Goal: Obtain resource: Obtain resource

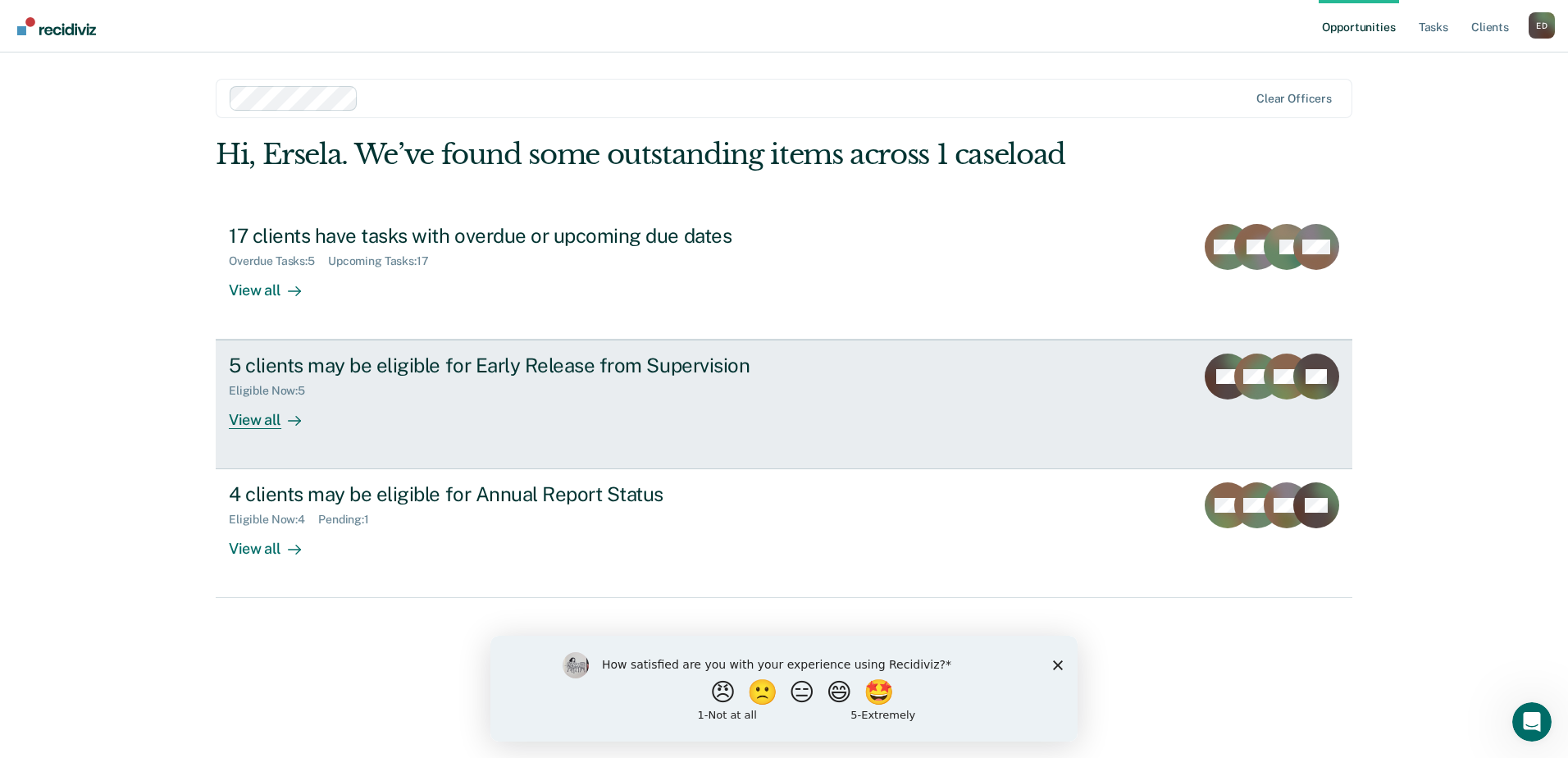
click at [281, 418] on div at bounding box center [291, 420] width 20 height 19
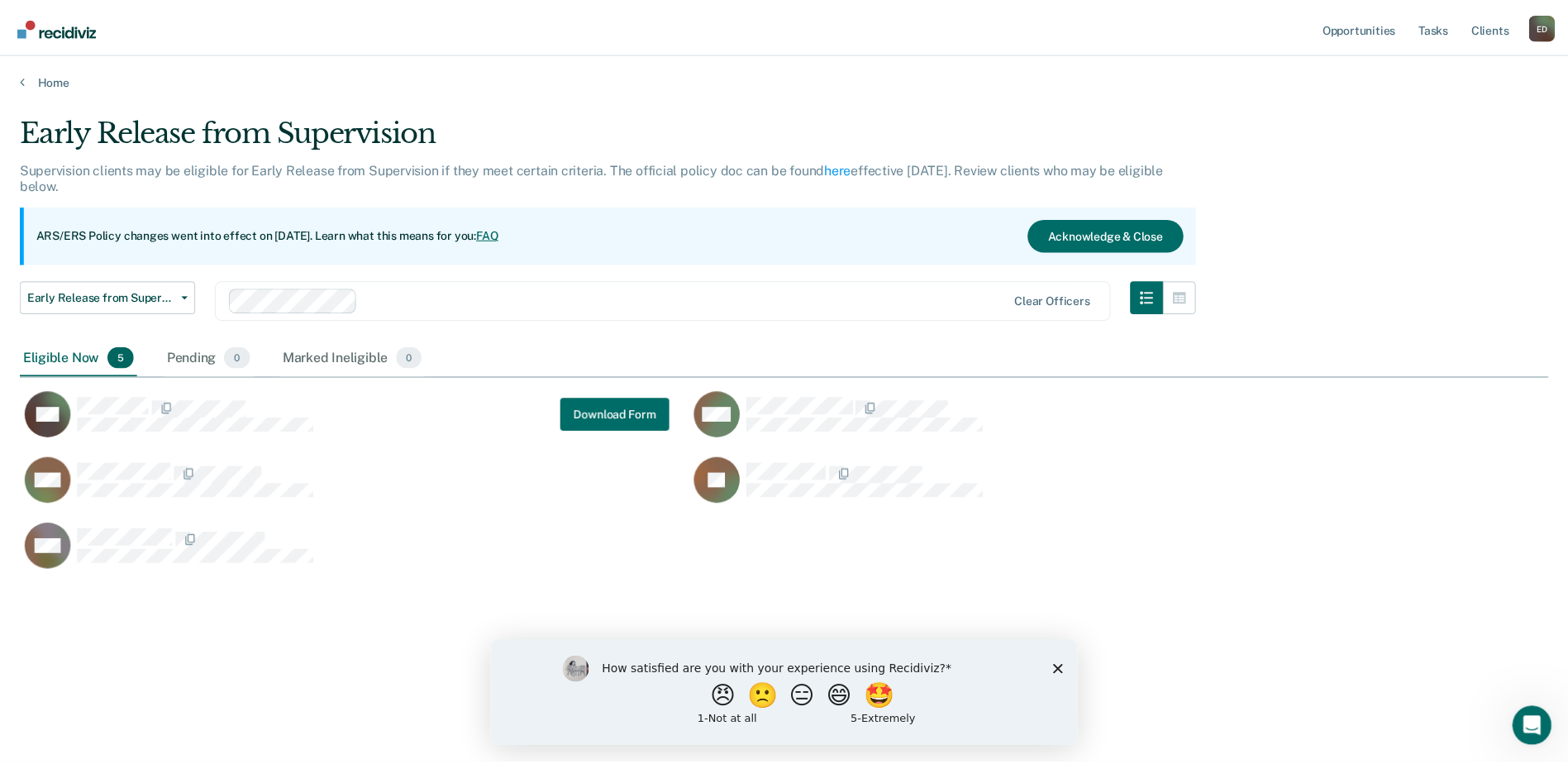
scroll to position [513, 1528]
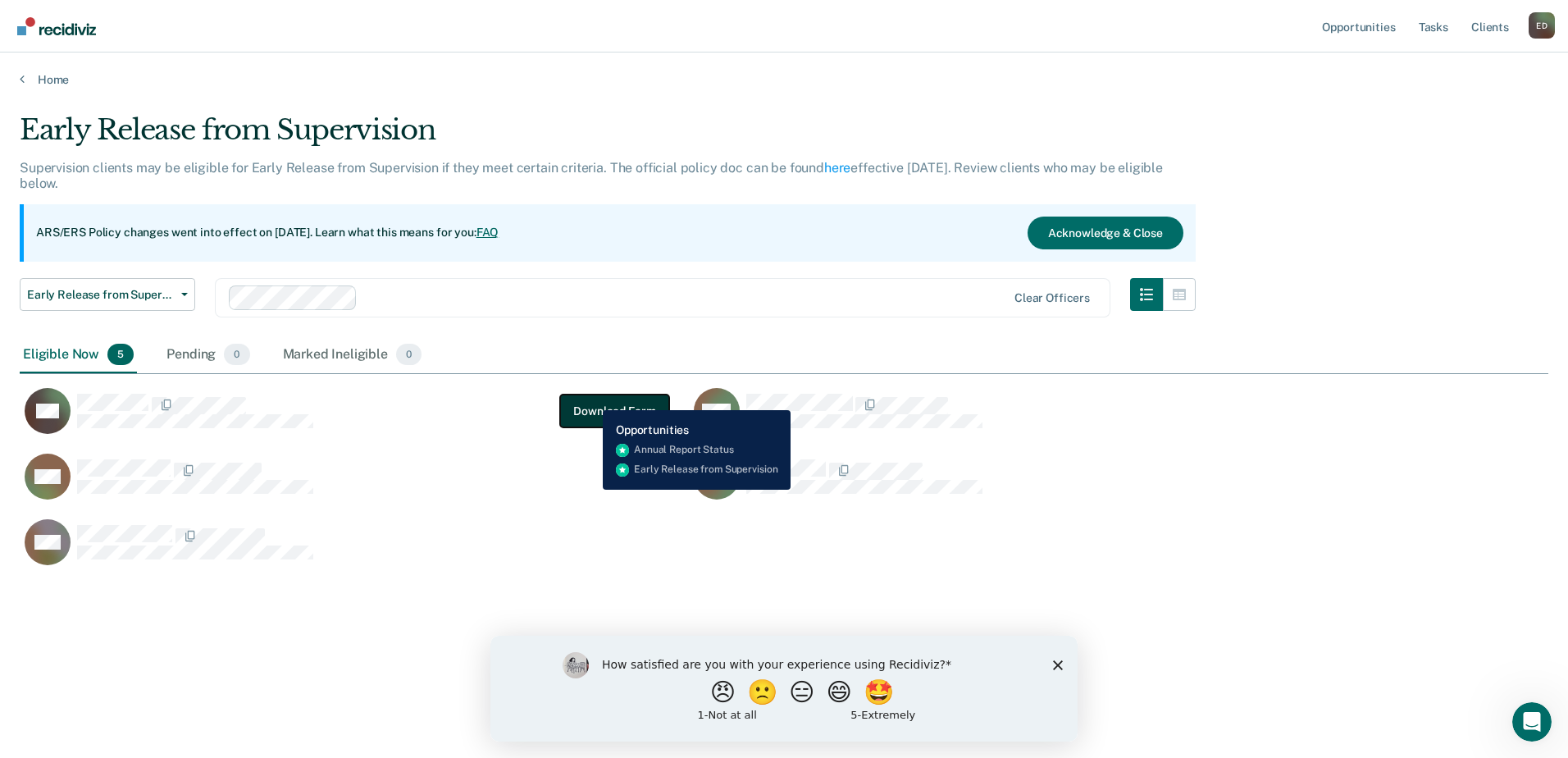
click at [590, 398] on button "Download Form" at bounding box center [614, 410] width 108 height 32
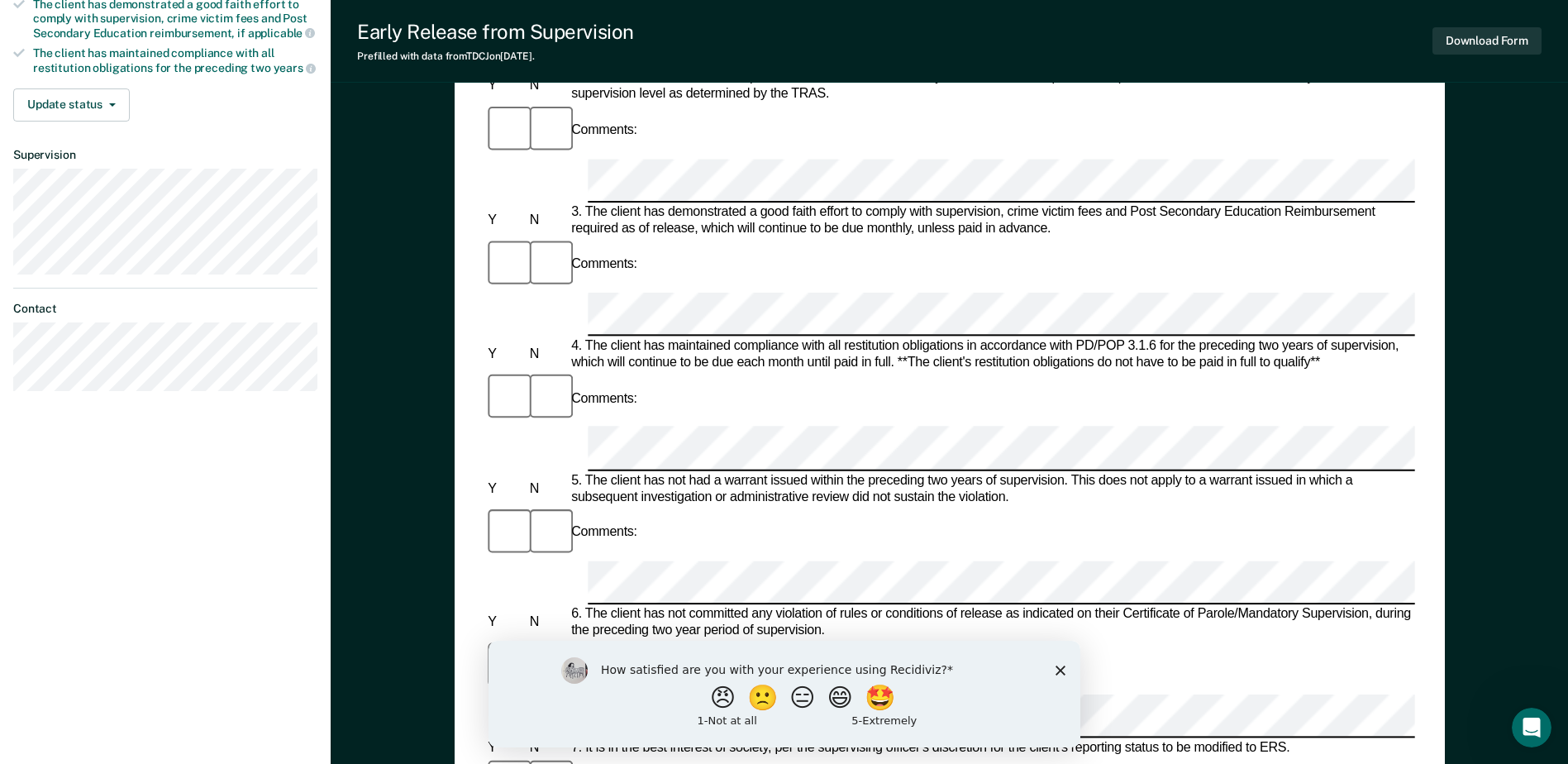
scroll to position [661, 0]
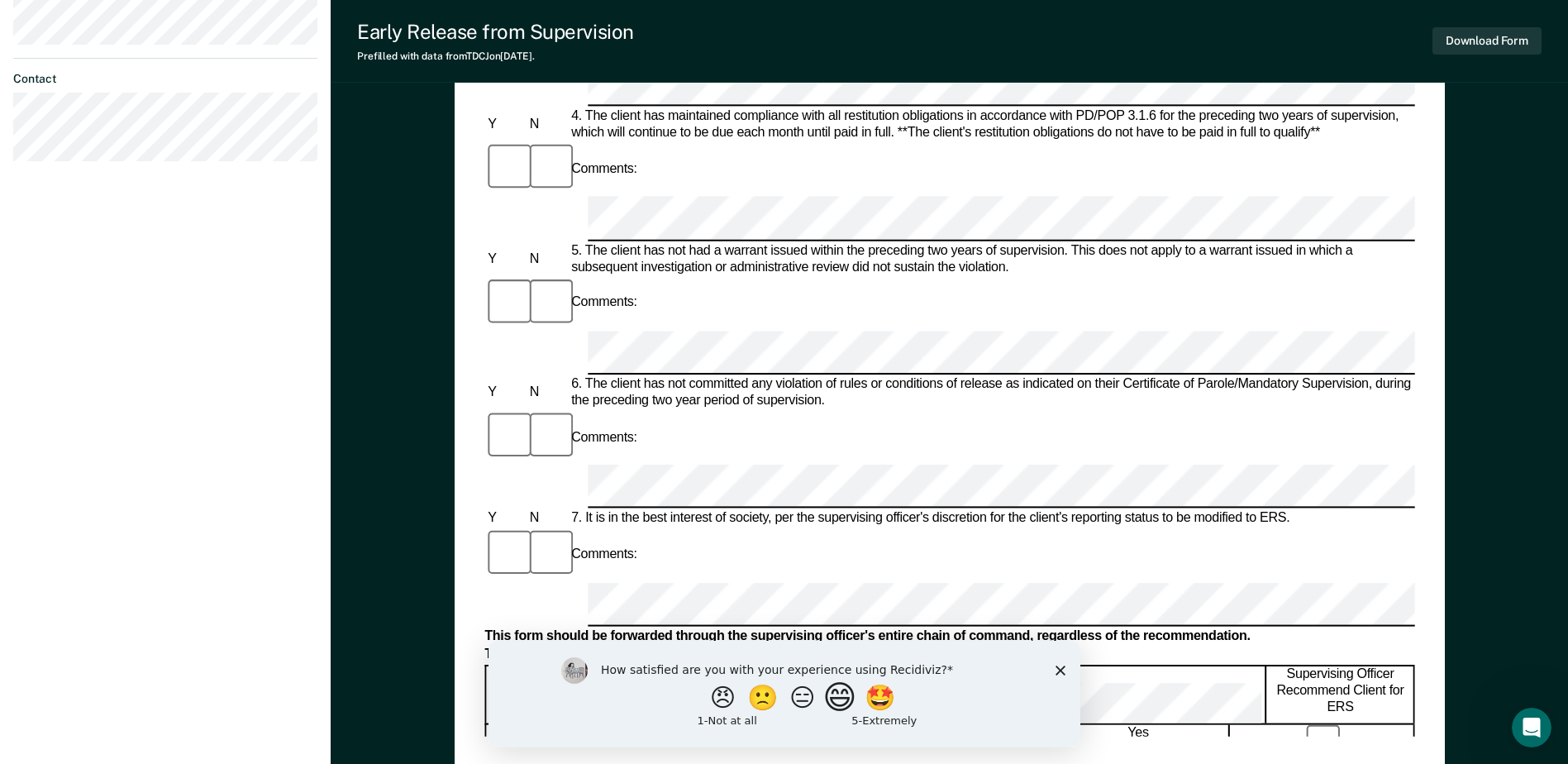
click at [853, 704] on button "😄" at bounding box center [840, 696] width 39 height 33
click at [861, 709] on input "Enter text..." at bounding box center [769, 708] width 339 height 33
type input "I do not use this platform as often as I could."
click at [948, 711] on icon "Submit your response" at bounding box center [951, 708] width 13 height 13
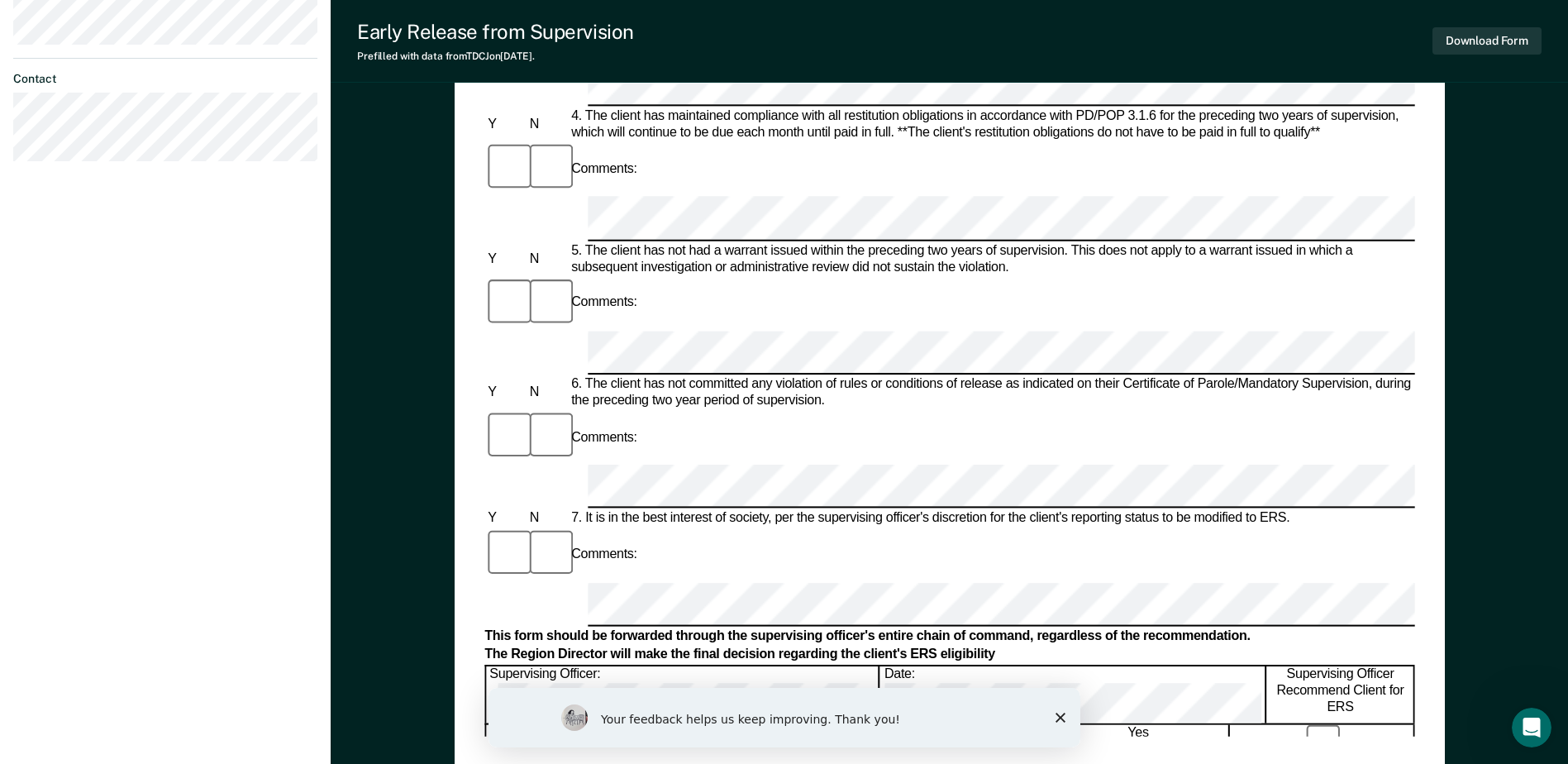
click at [1055, 723] on div "Your feedback helps us keep improving. Thank you!" at bounding box center [783, 718] width 592 height 59
click at [1058, 718] on icon "Close survey" at bounding box center [1060, 718] width 10 height 10
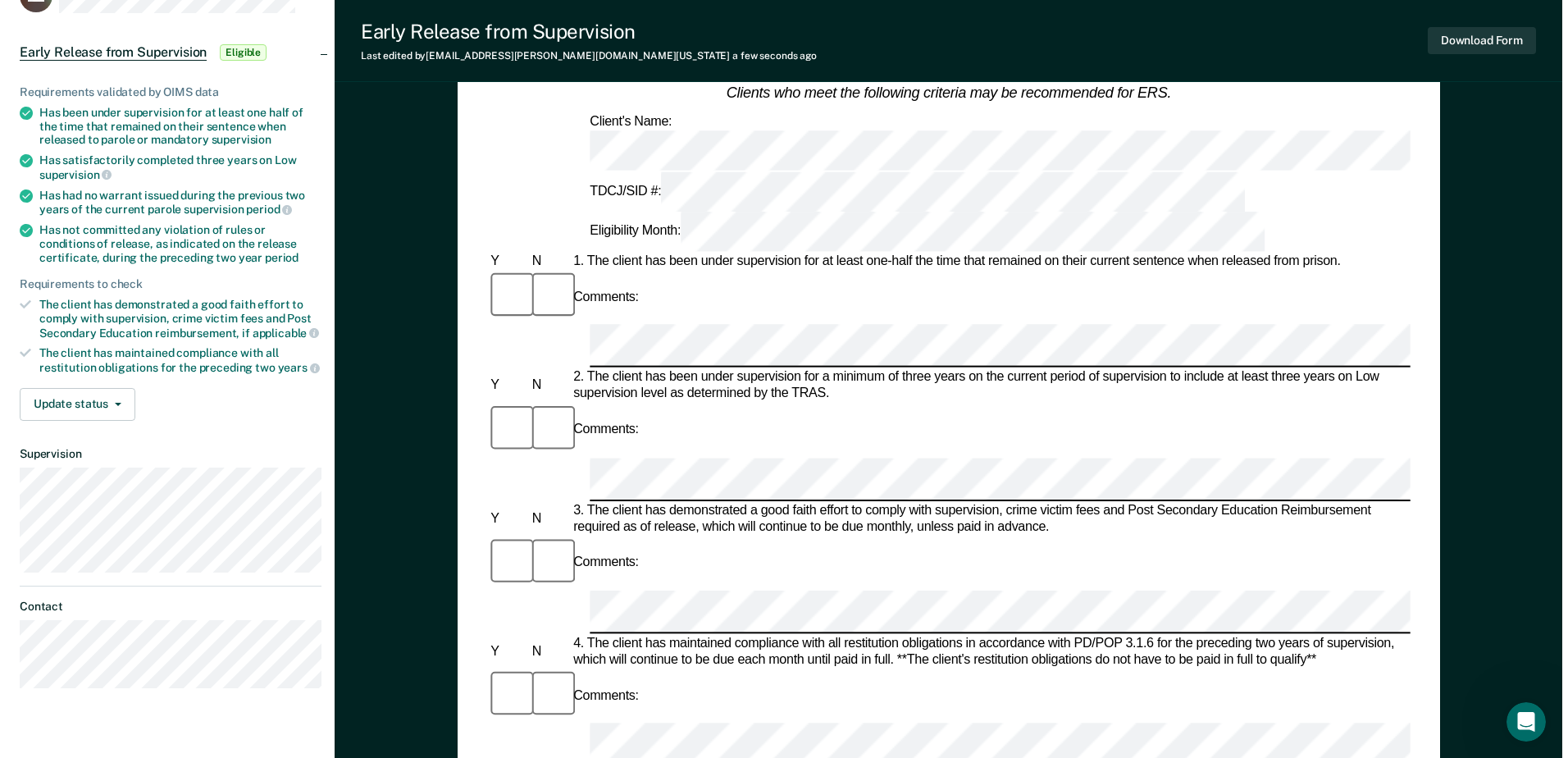
scroll to position [0, 0]
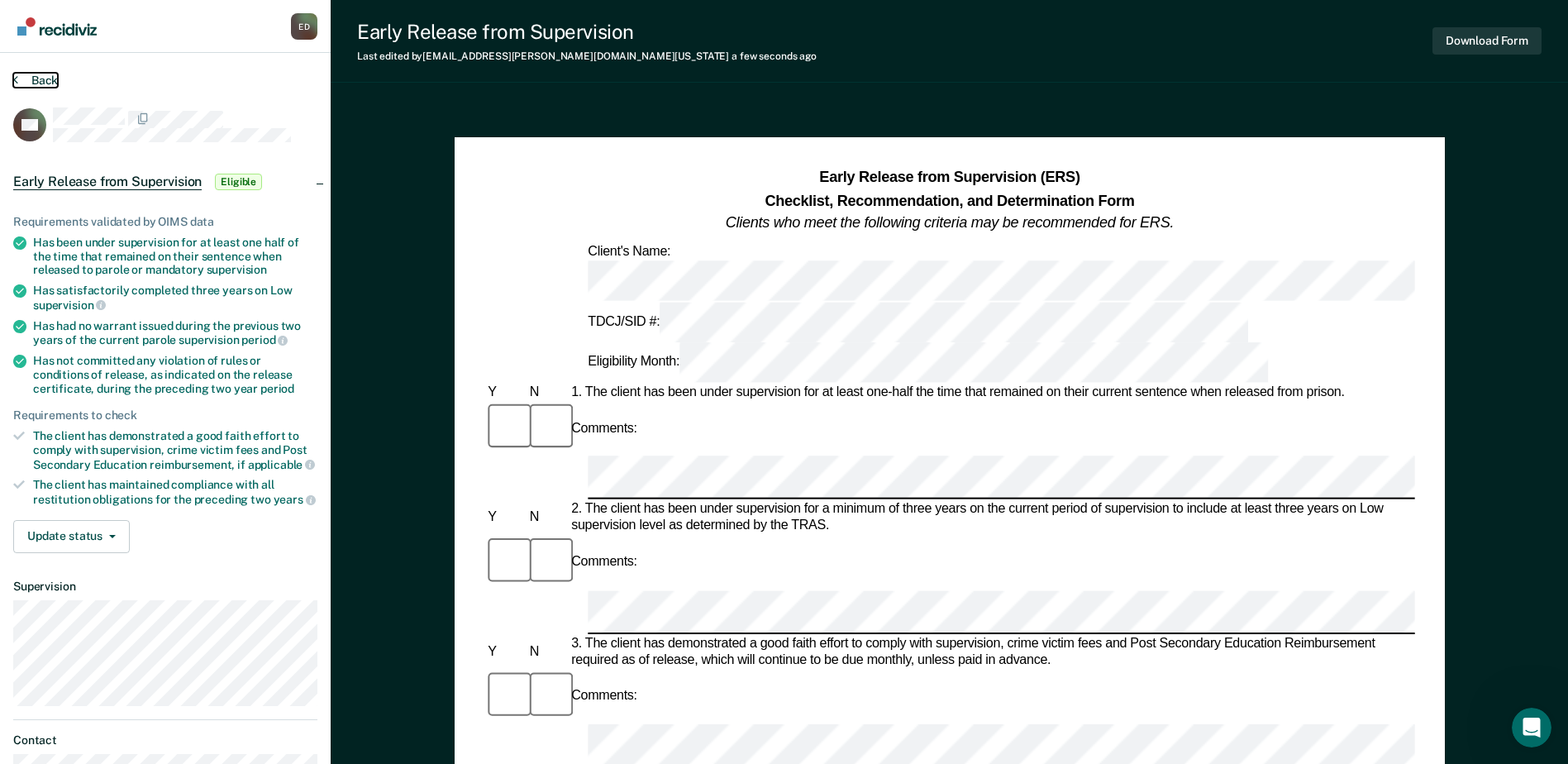
click at [37, 83] on button "Back" at bounding box center [35, 80] width 44 height 15
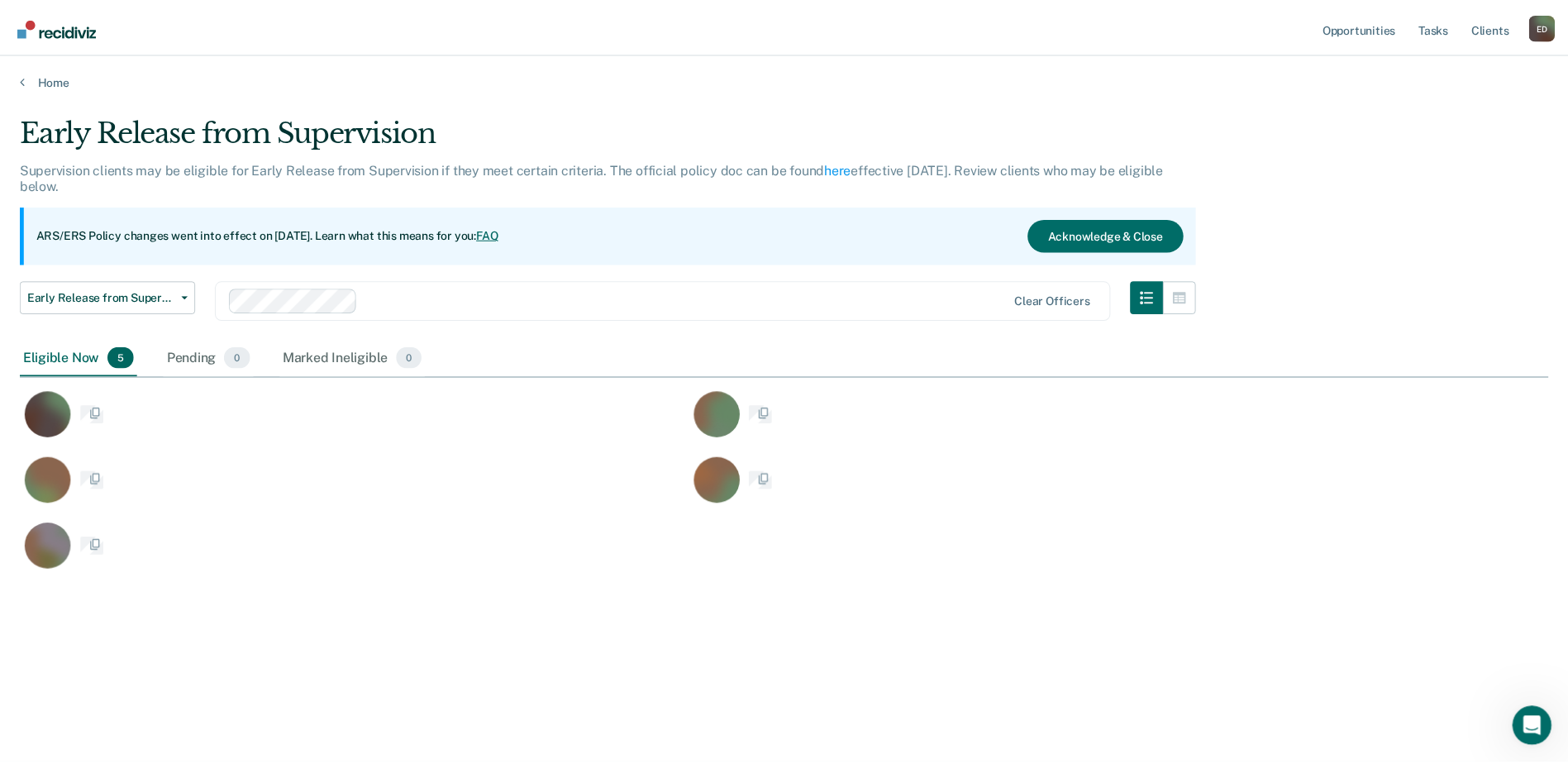
scroll to position [513, 1528]
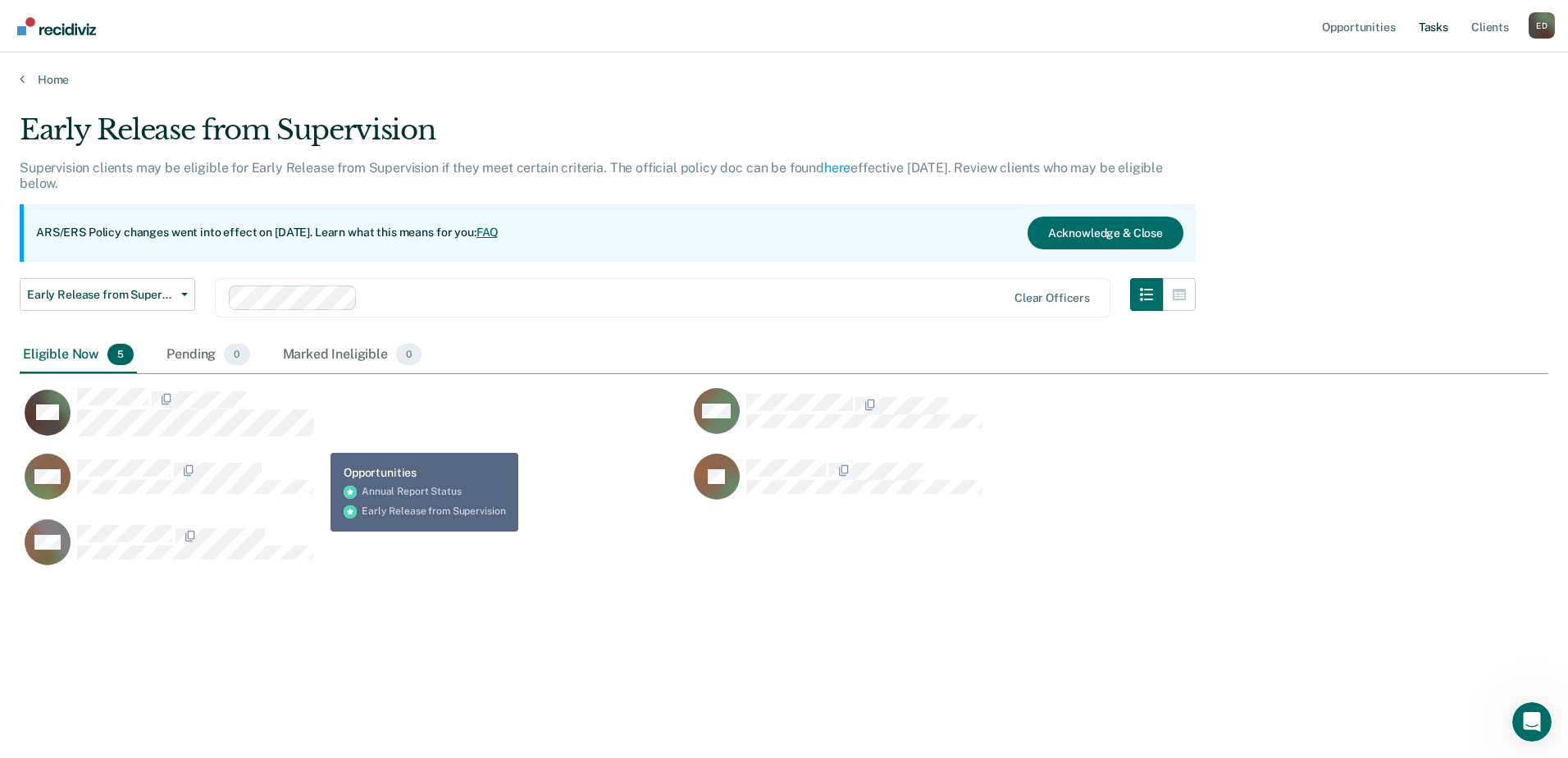
click at [1431, 27] on link "Tasks" at bounding box center [1433, 26] width 36 height 53
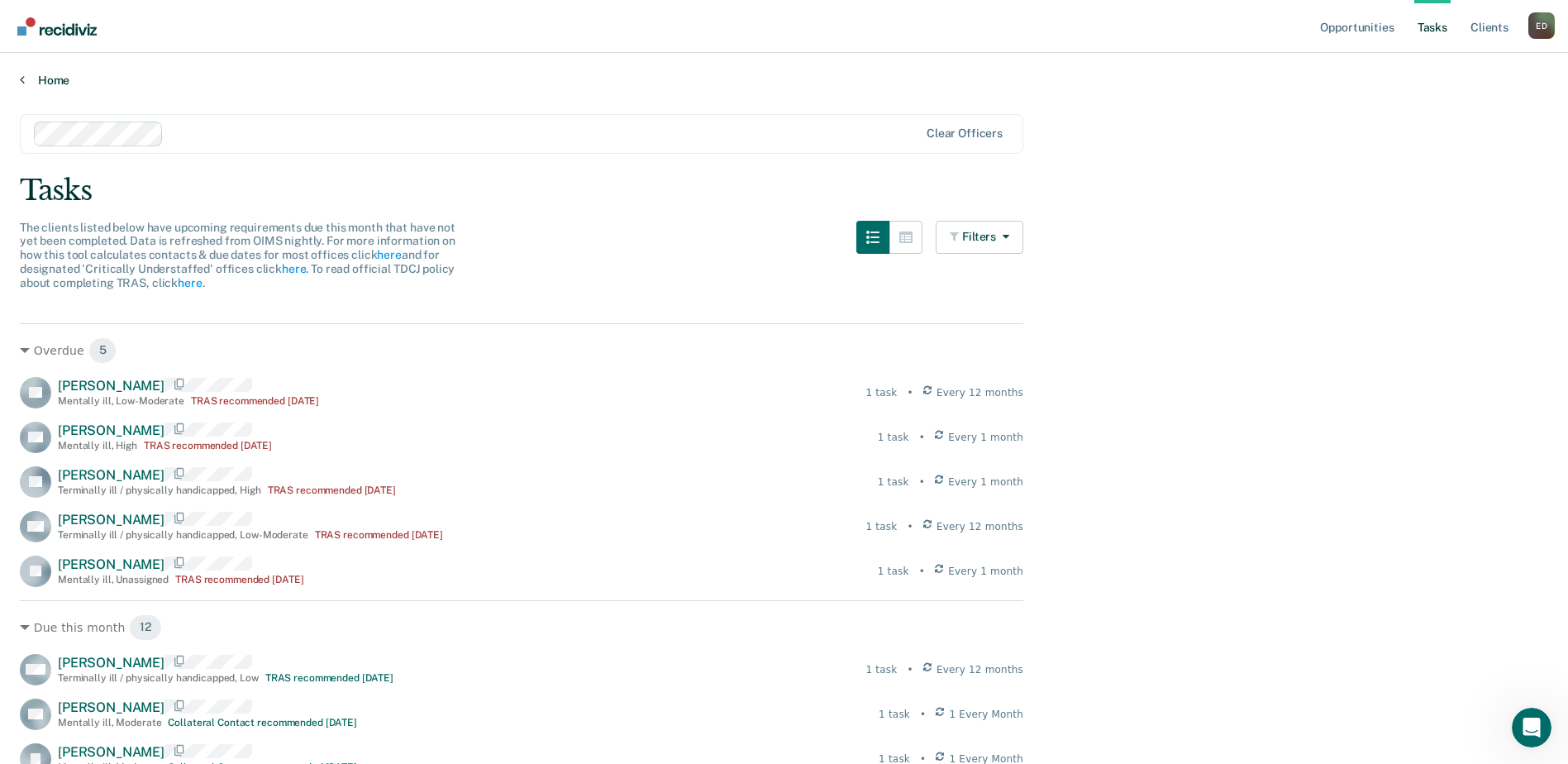
click at [50, 80] on link "Home" at bounding box center [784, 80] width 1528 height 15
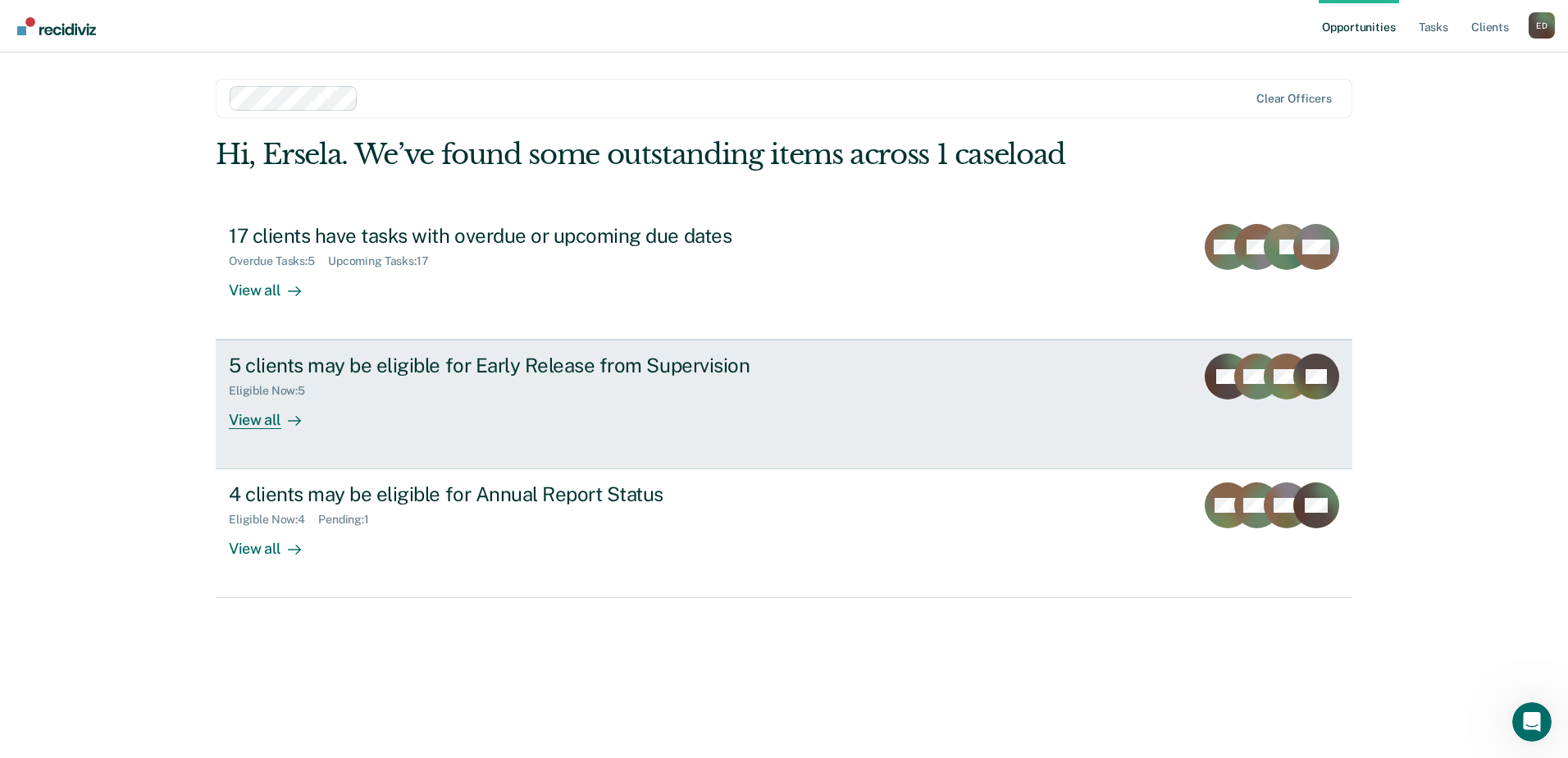
click at [245, 417] on div "View all" at bounding box center [275, 414] width 92 height 32
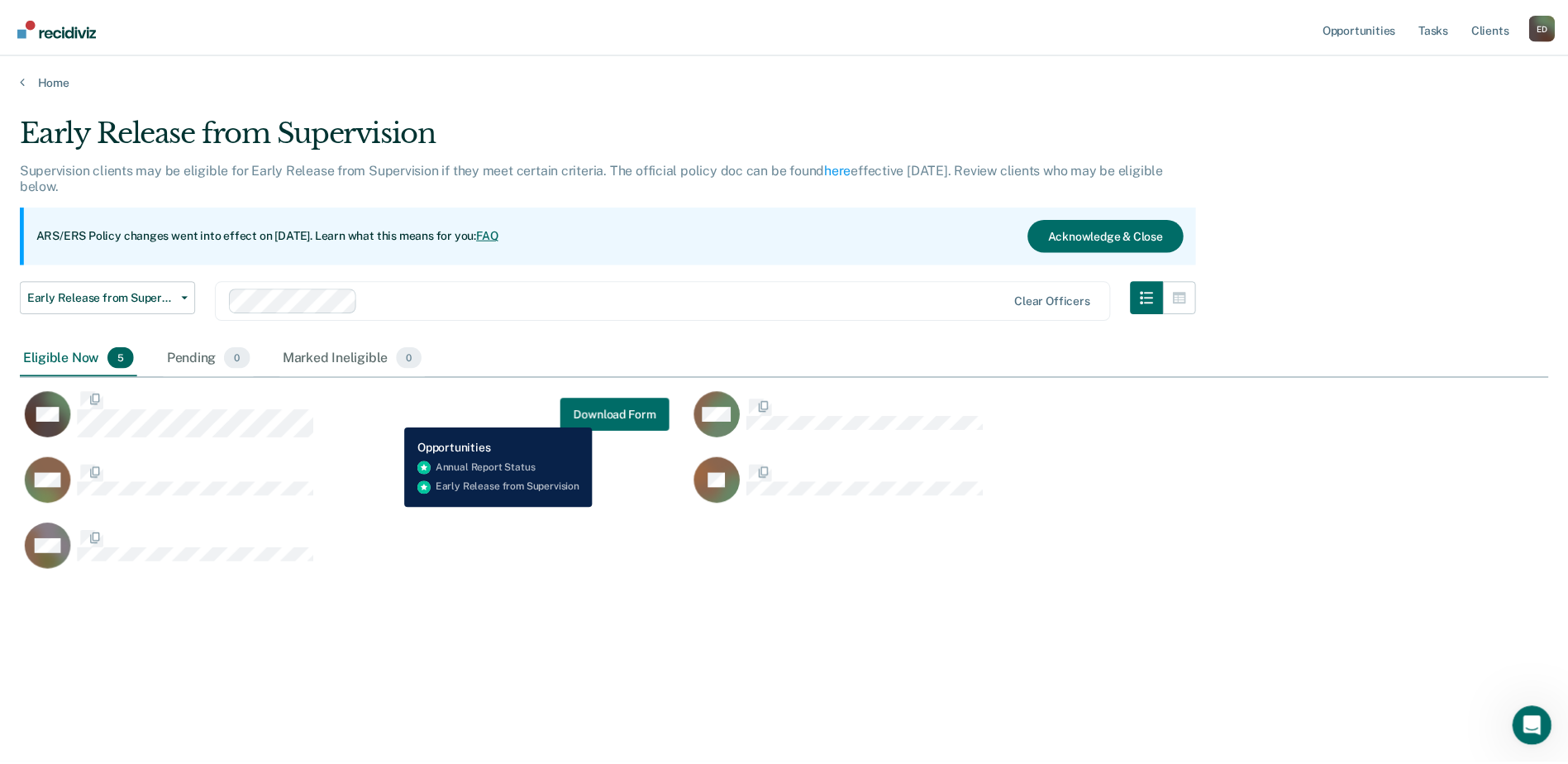
scroll to position [513, 1528]
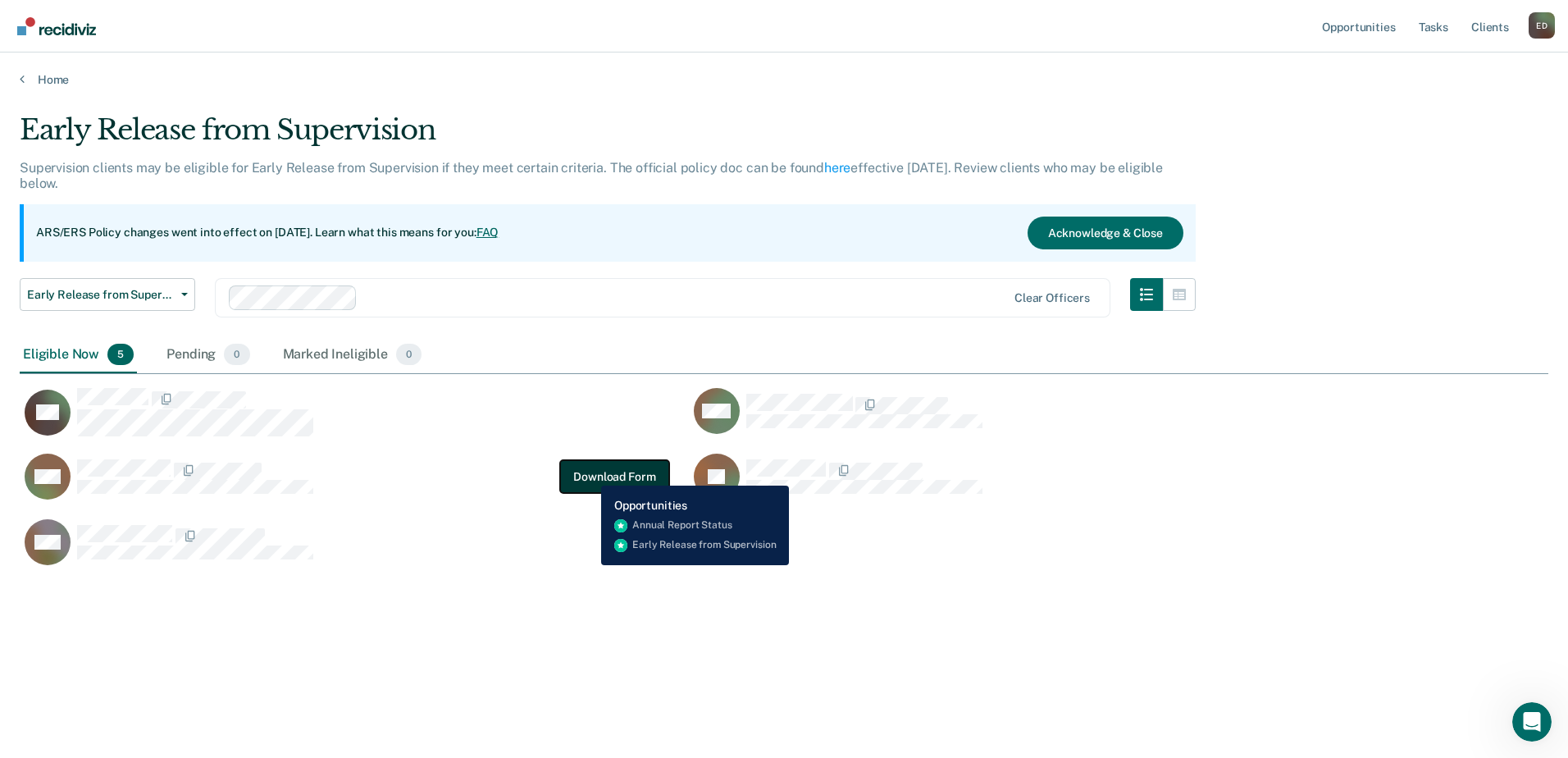
click at [588, 473] on button "Download Form" at bounding box center [614, 476] width 108 height 32
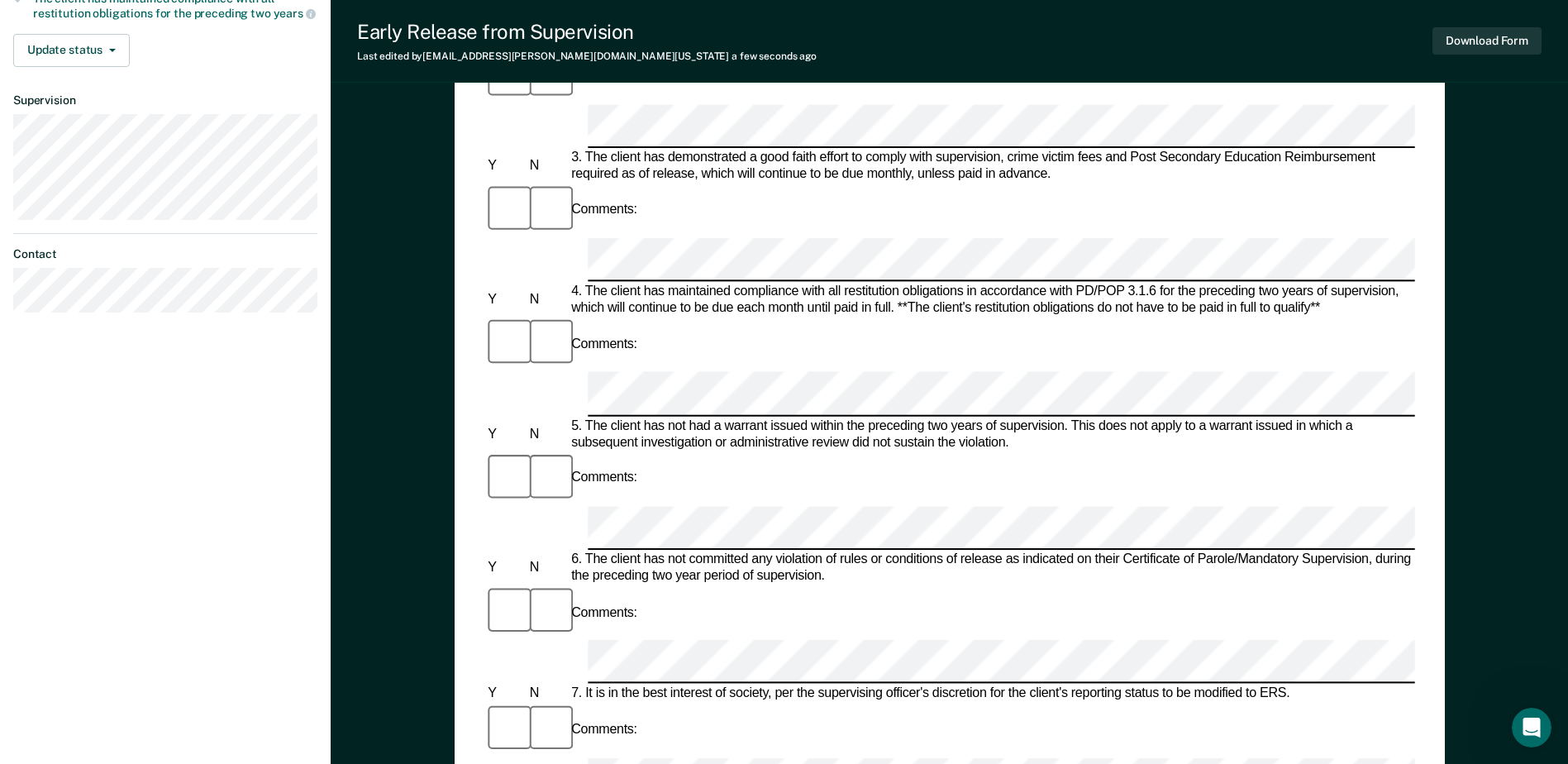
scroll to position [462, 0]
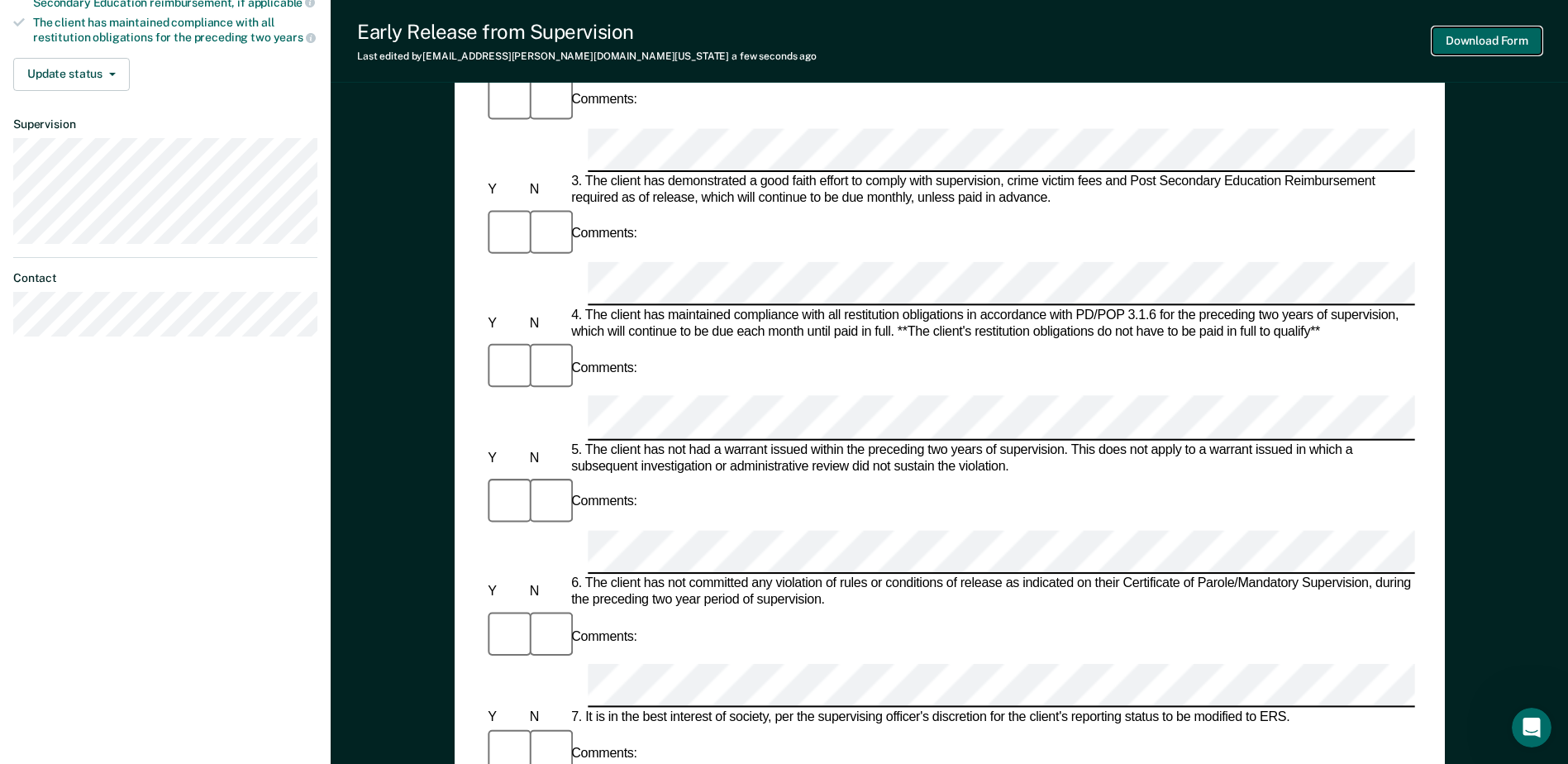
click at [1475, 39] on button "Download Form" at bounding box center [1487, 42] width 109 height 28
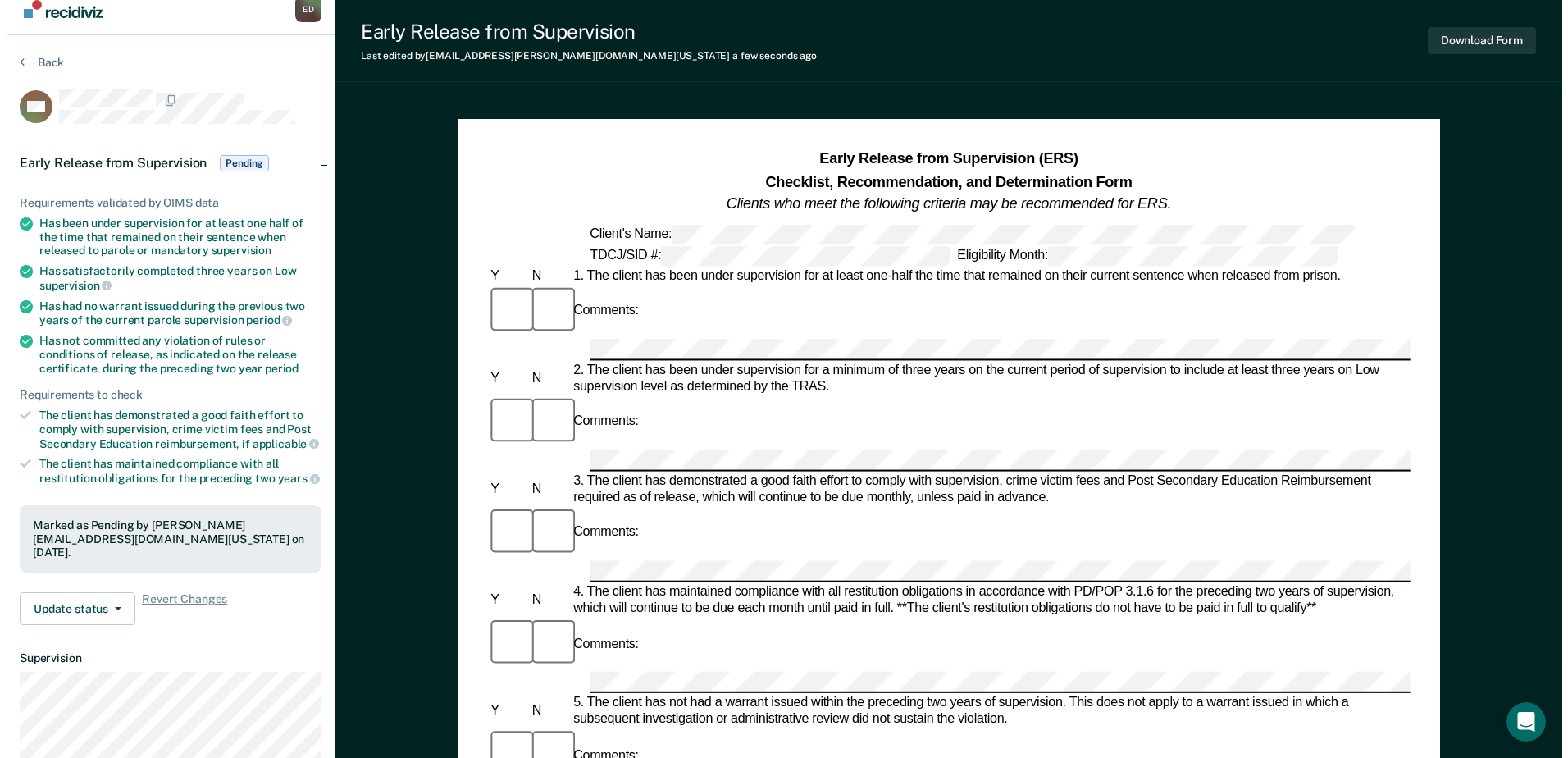
scroll to position [0, 0]
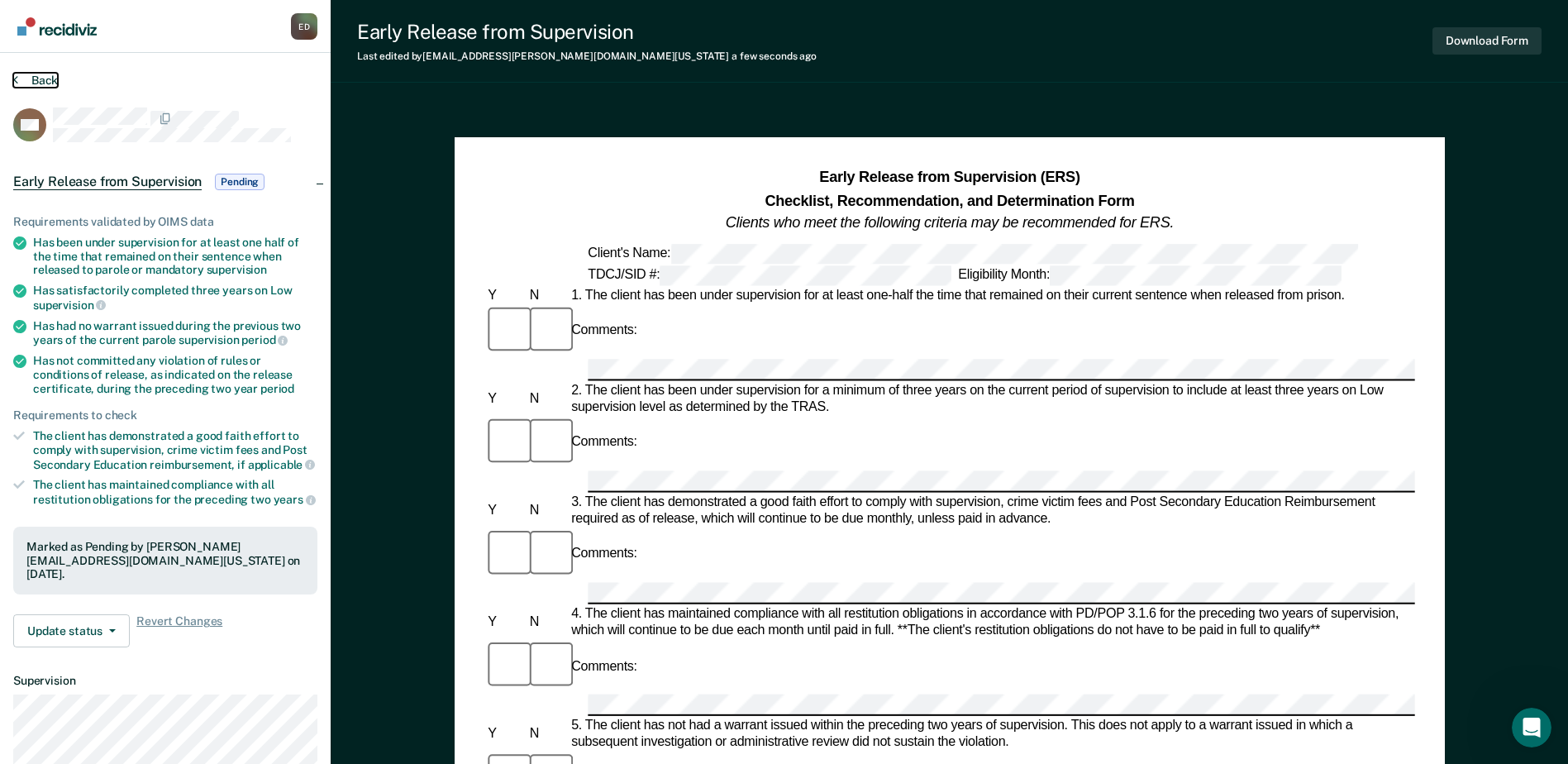
click at [44, 79] on button "Back" at bounding box center [35, 80] width 44 height 15
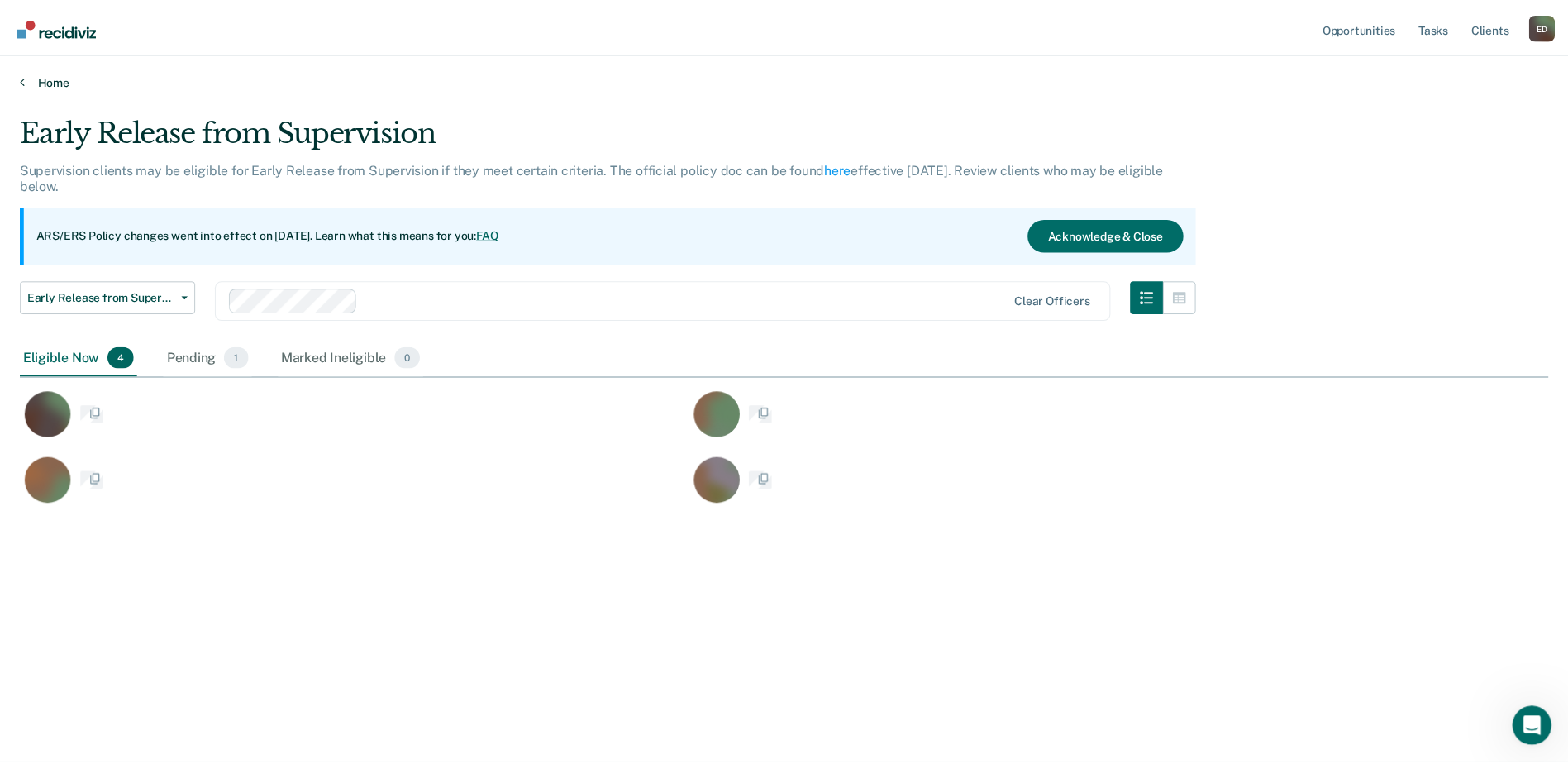
scroll to position [513, 1528]
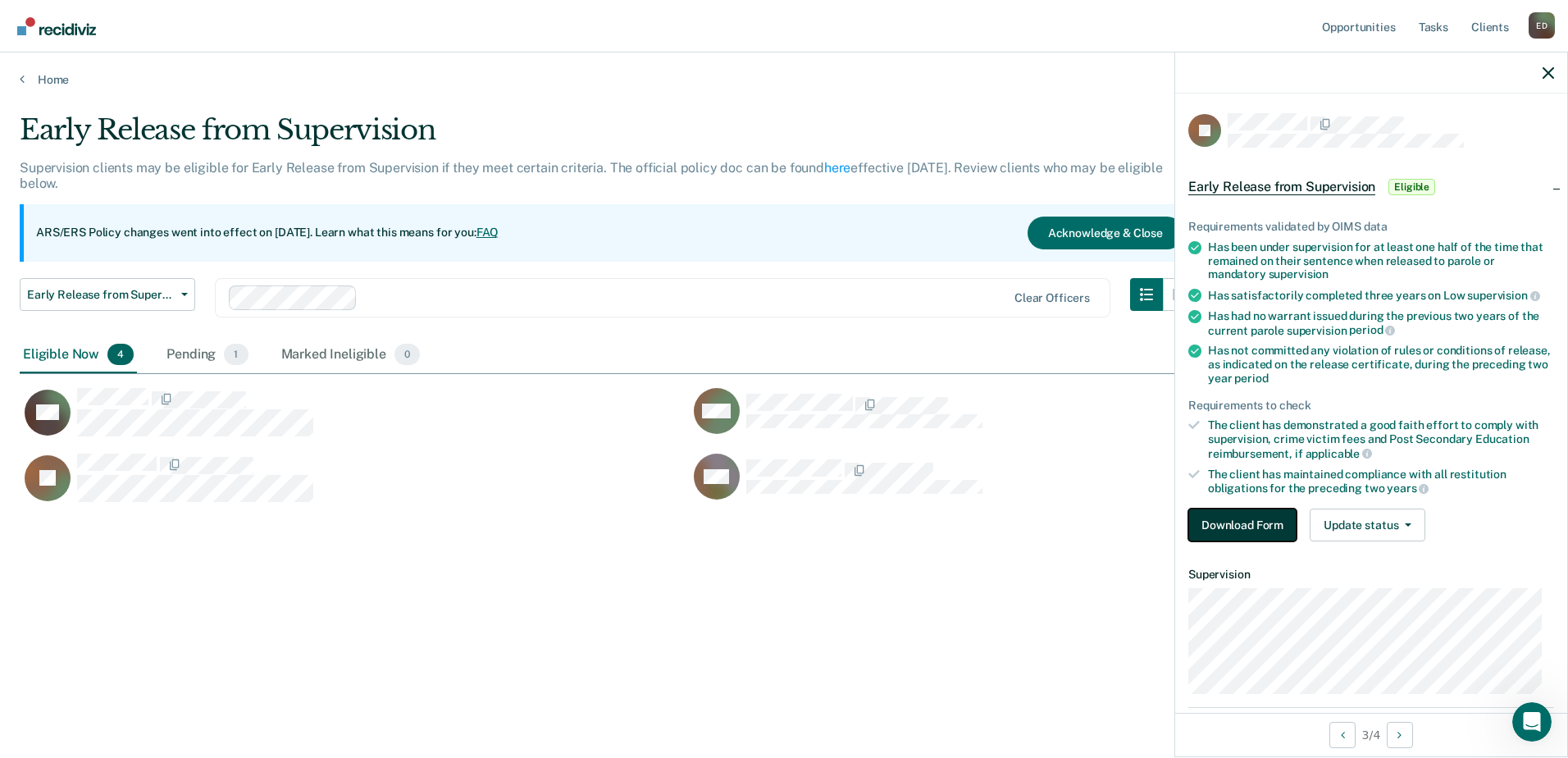
click at [1265, 525] on button "Download Form" at bounding box center [1242, 524] width 108 height 32
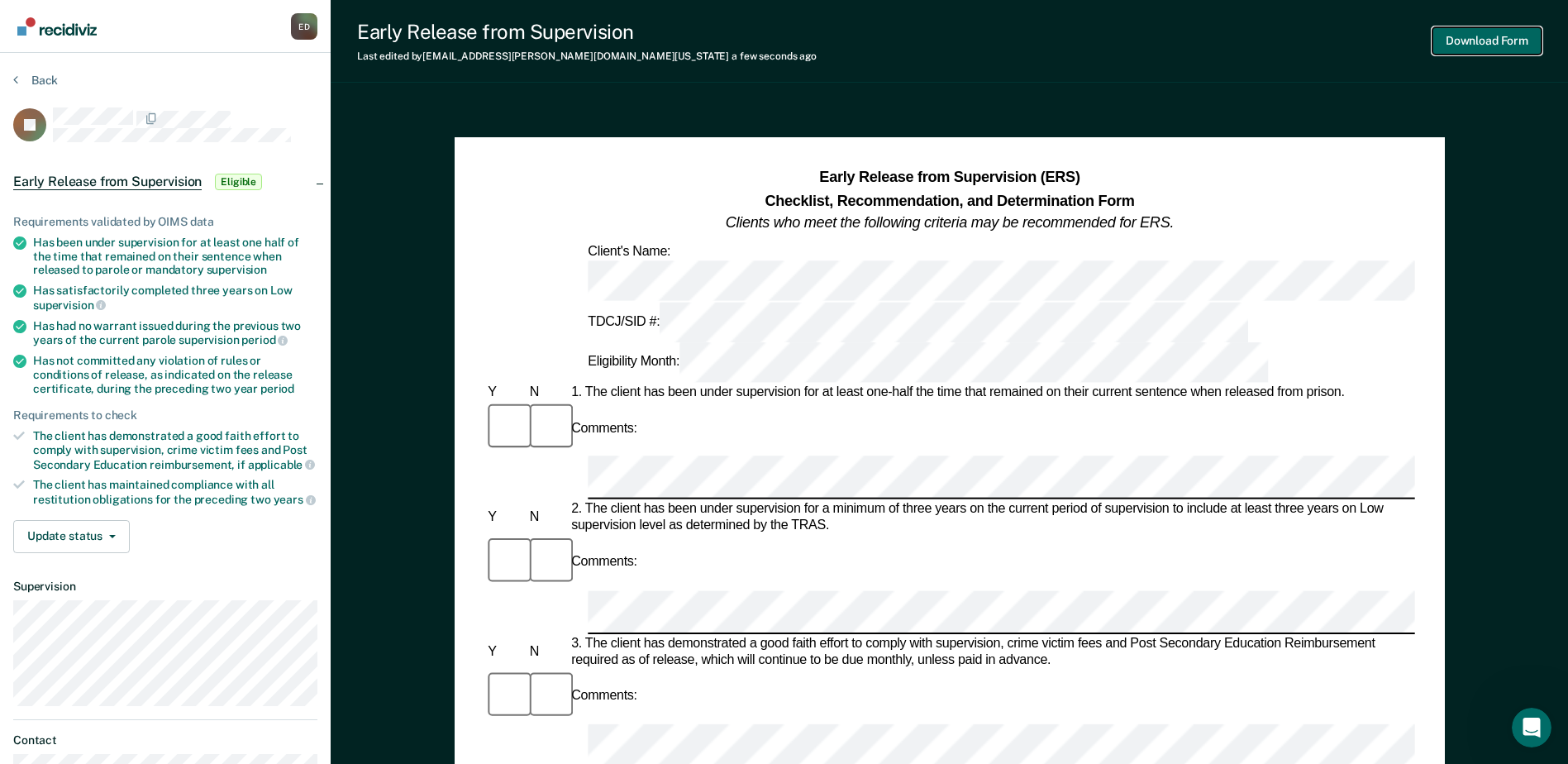
click at [1486, 35] on button "Download Form" at bounding box center [1487, 42] width 109 height 28
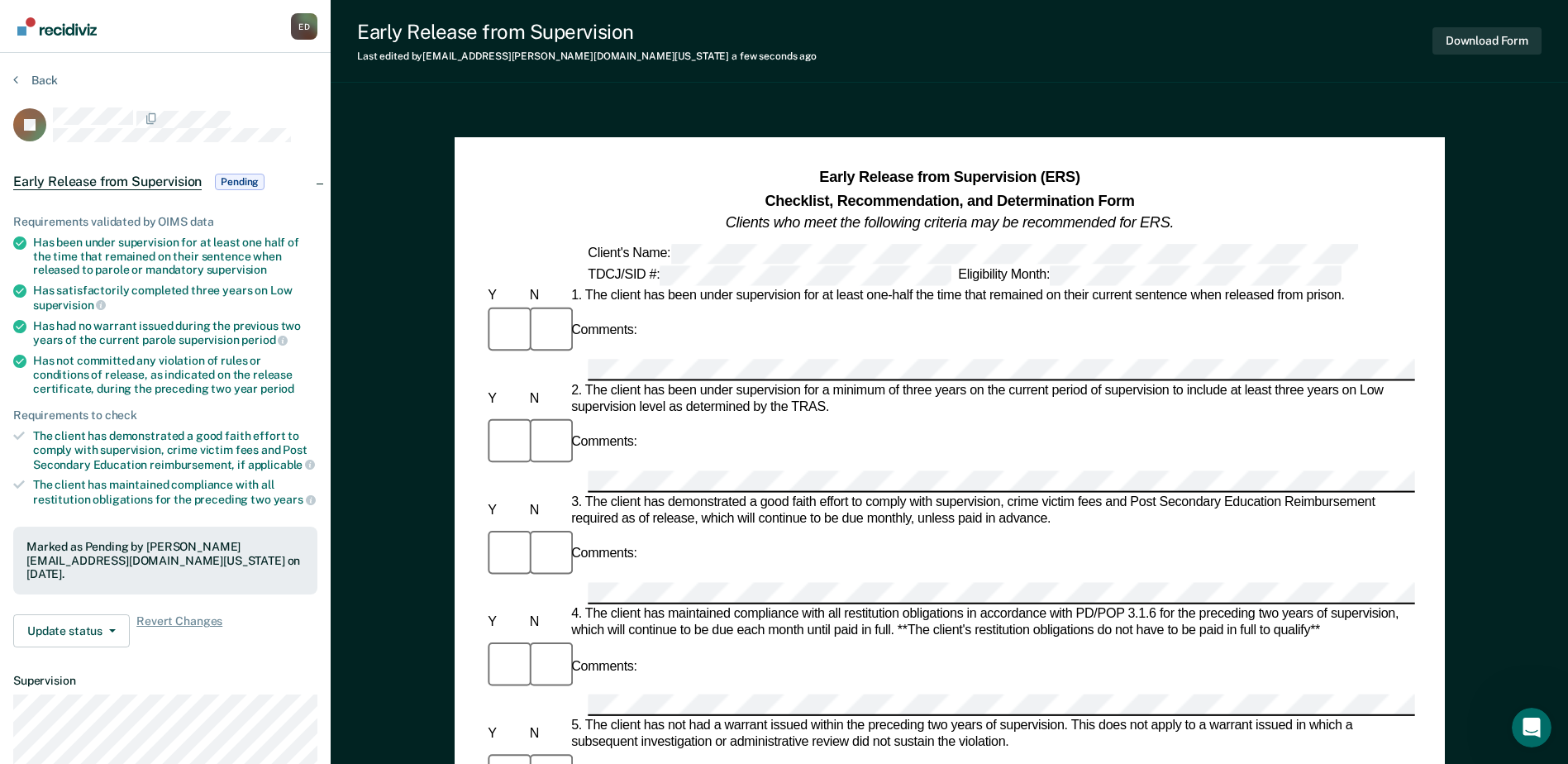
click at [37, 88] on div "Back" at bounding box center [165, 90] width 305 height 35
click at [37, 79] on button "Back" at bounding box center [35, 80] width 44 height 15
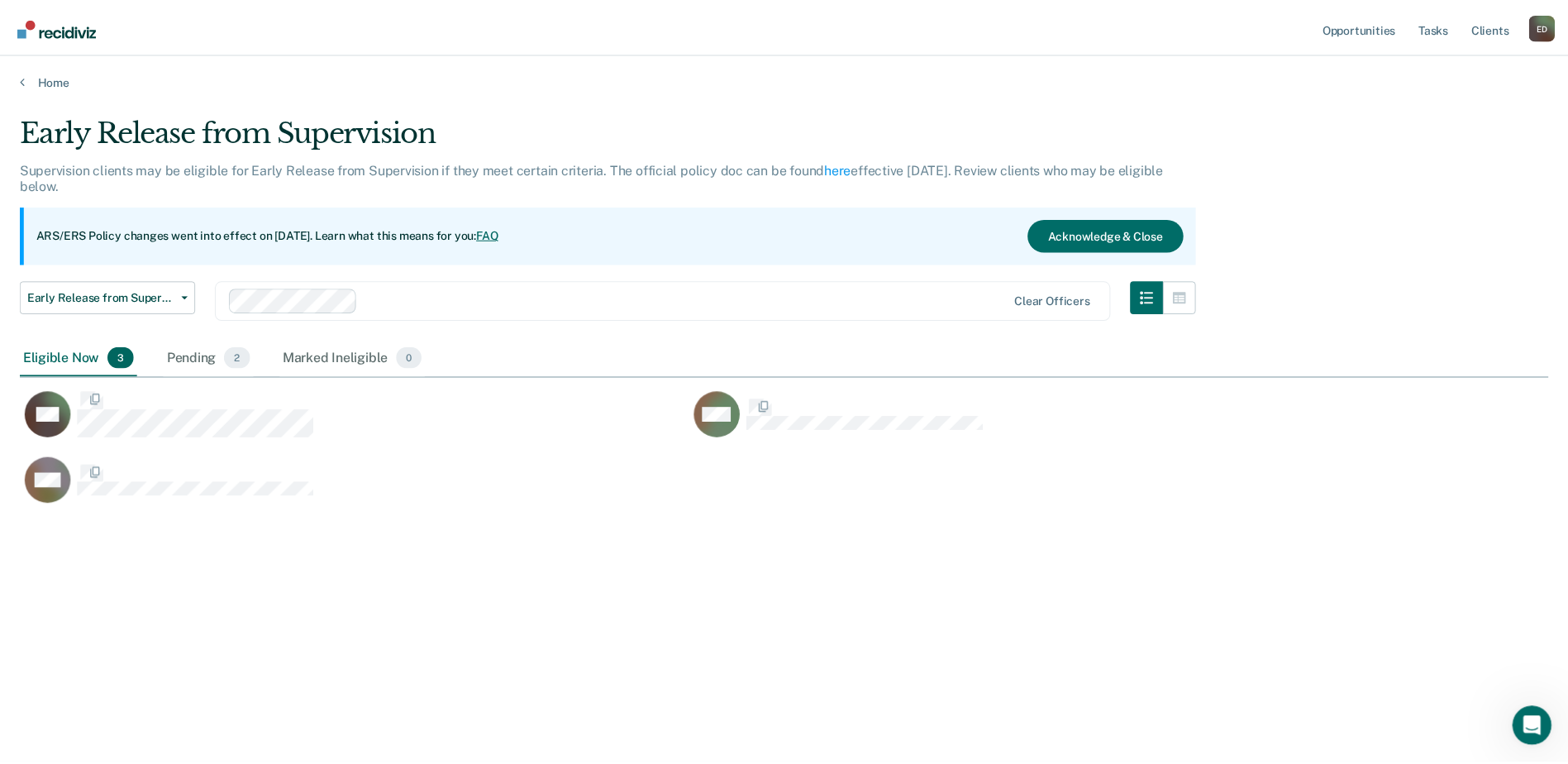
scroll to position [513, 1528]
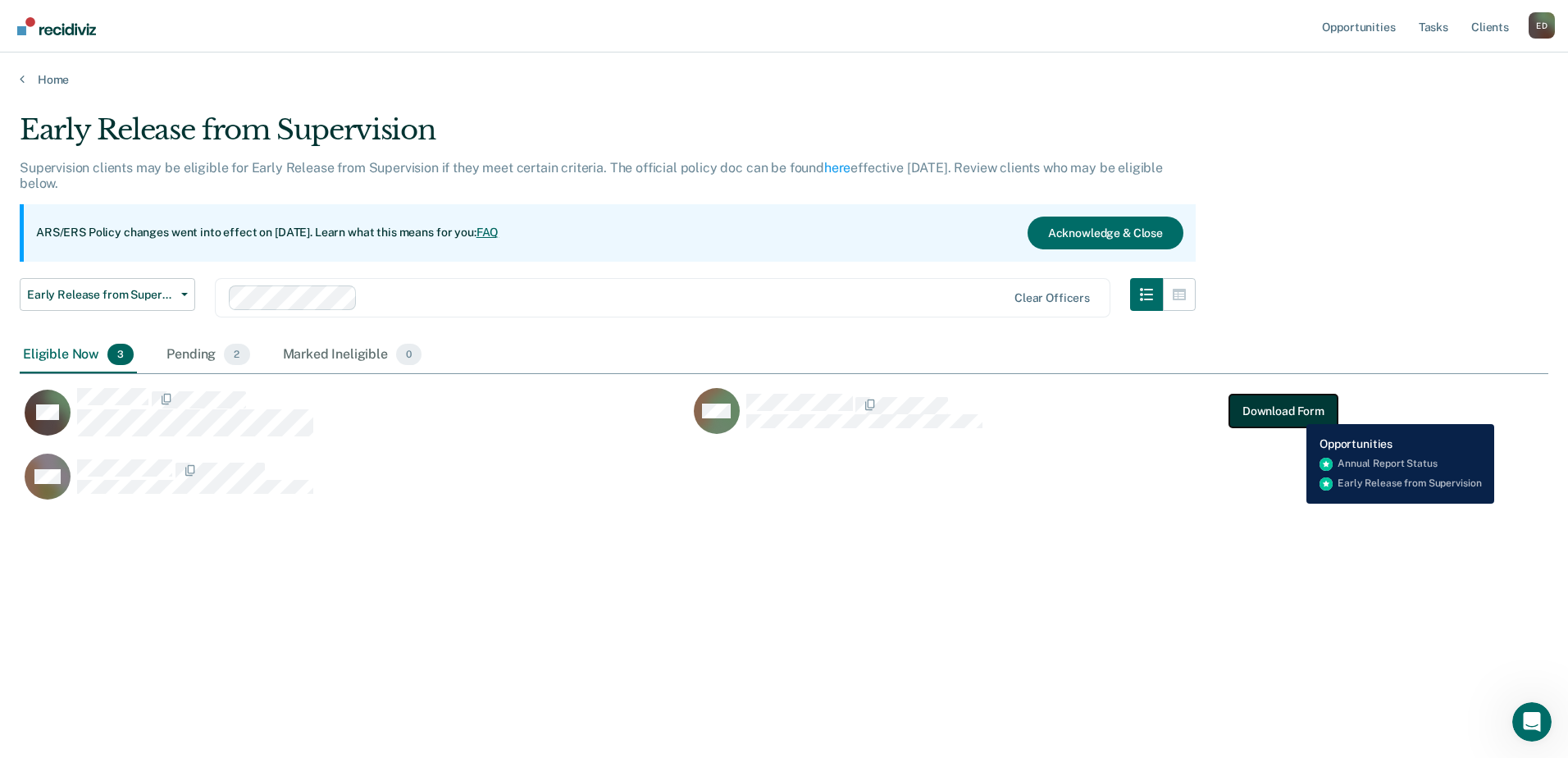
click at [1293, 412] on button "Download Form" at bounding box center [1283, 410] width 108 height 32
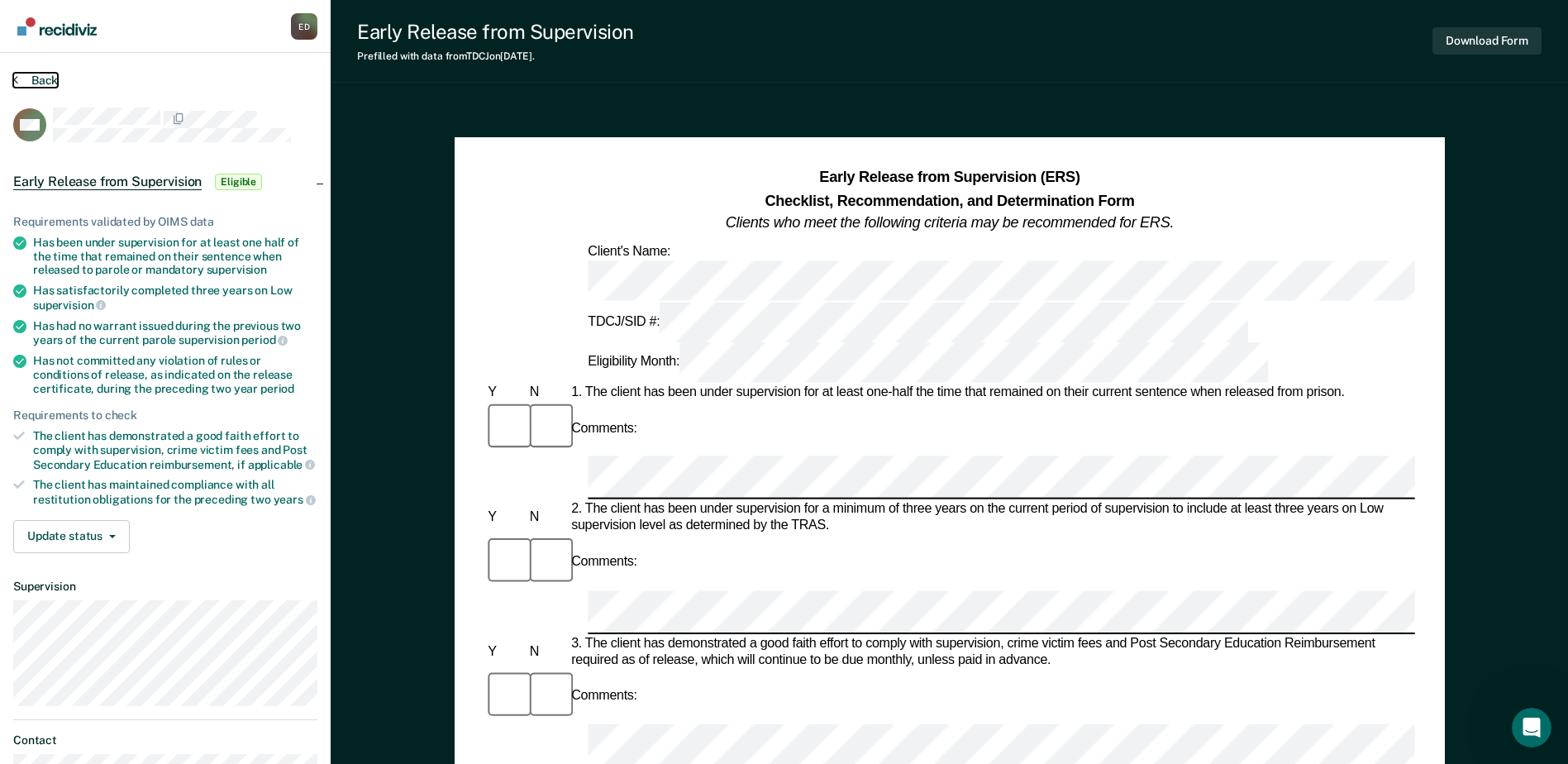
click at [32, 85] on button "Back" at bounding box center [35, 80] width 44 height 15
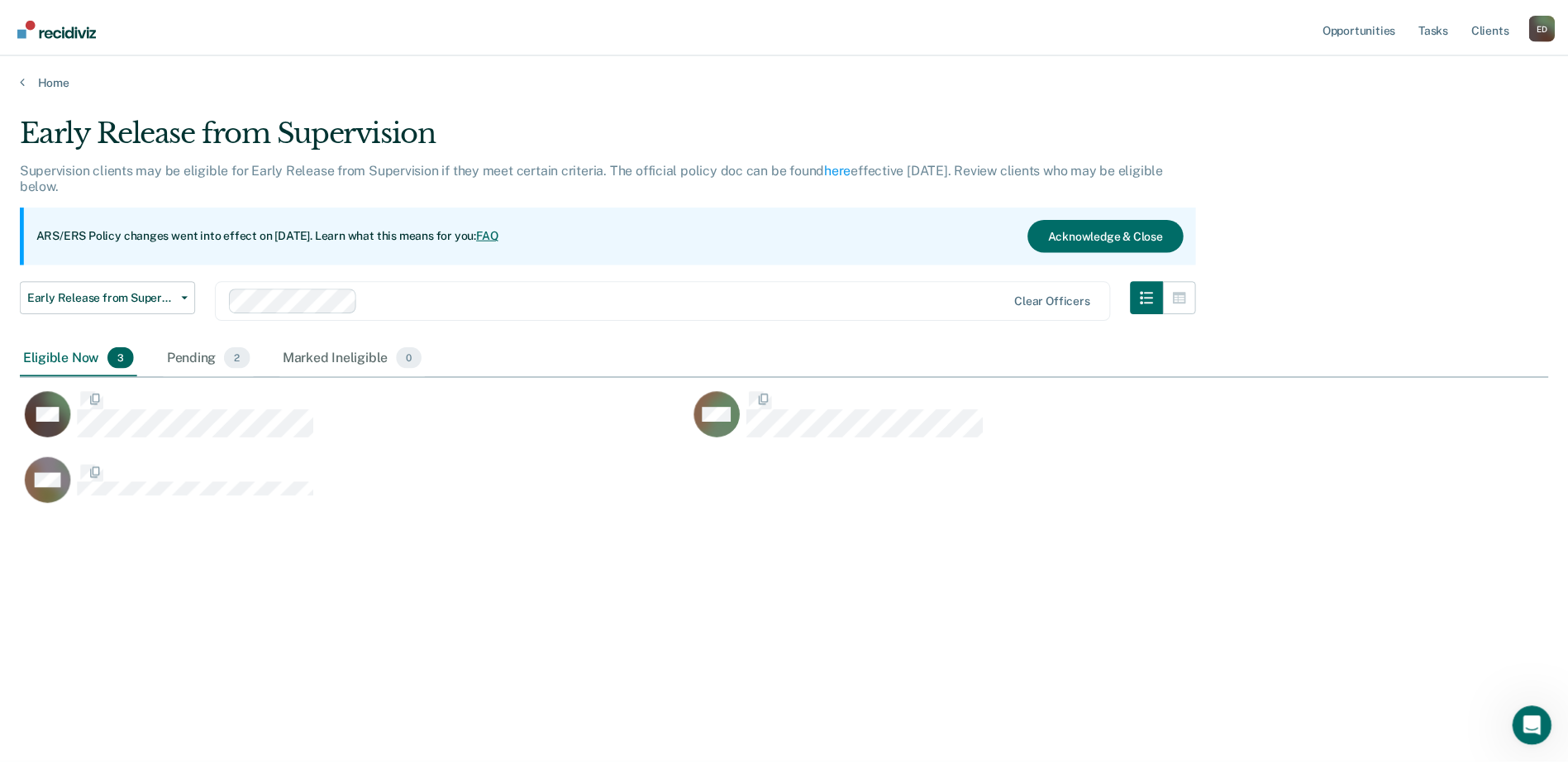
scroll to position [513, 1528]
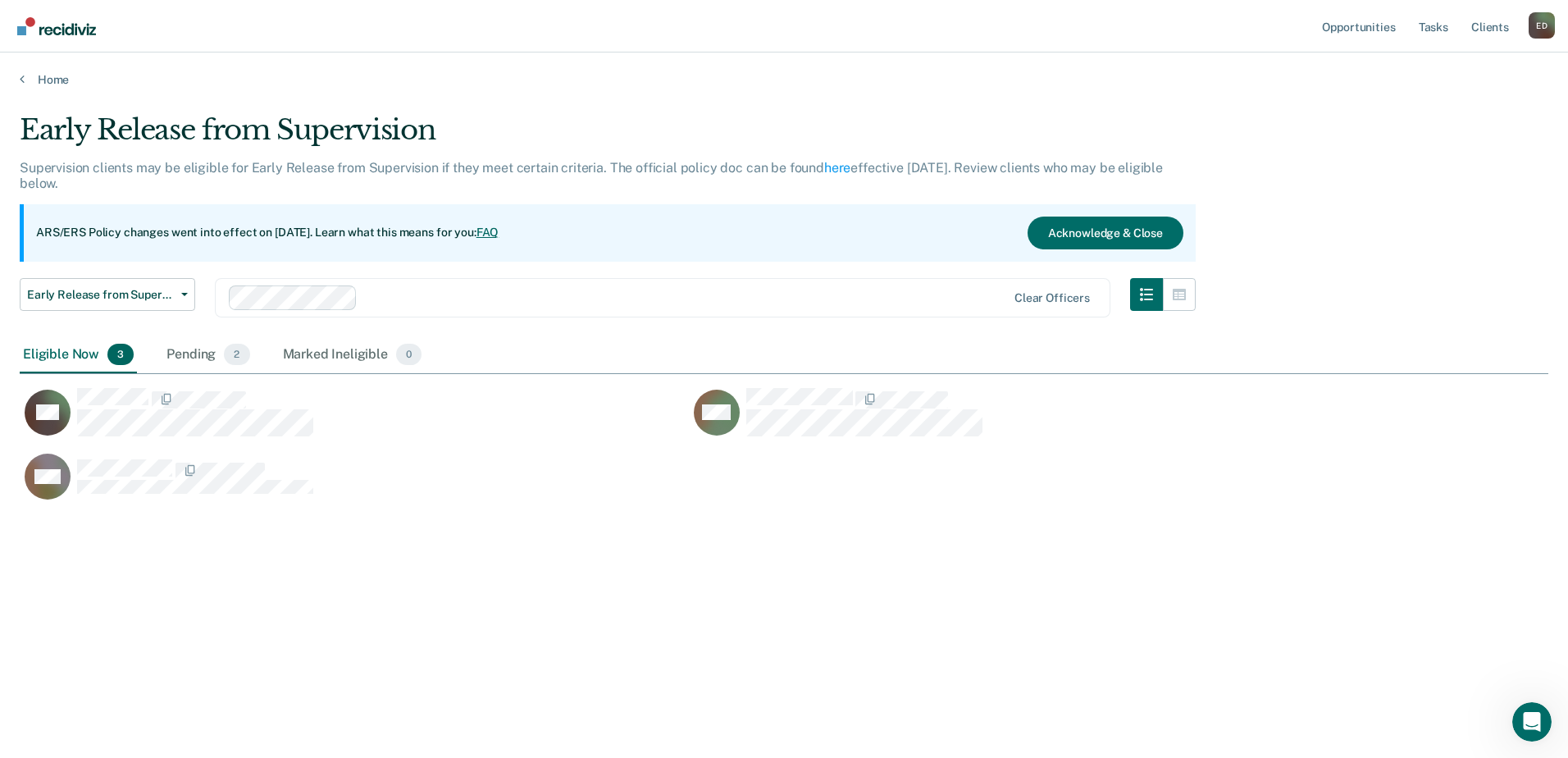
click at [85, 354] on div "Eligible Now 3" at bounding box center [78, 355] width 118 height 36
click at [84, 351] on div "Eligible Now 3" at bounding box center [78, 355] width 118 height 36
click at [182, 289] on button "Early Release from Supervision" at bounding box center [107, 293] width 176 height 32
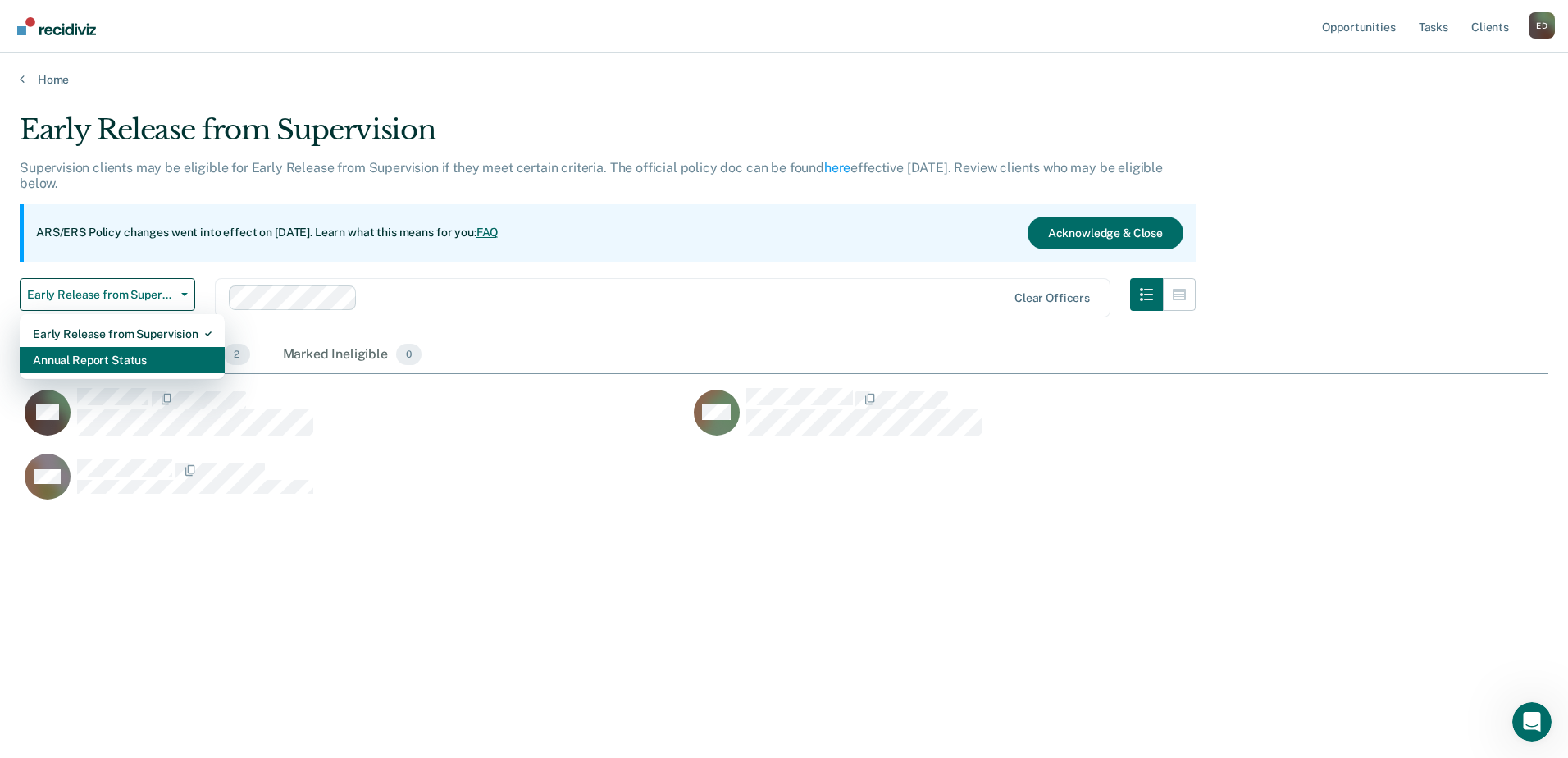
click at [175, 363] on div "Annual Report Status" at bounding box center [122, 360] width 178 height 26
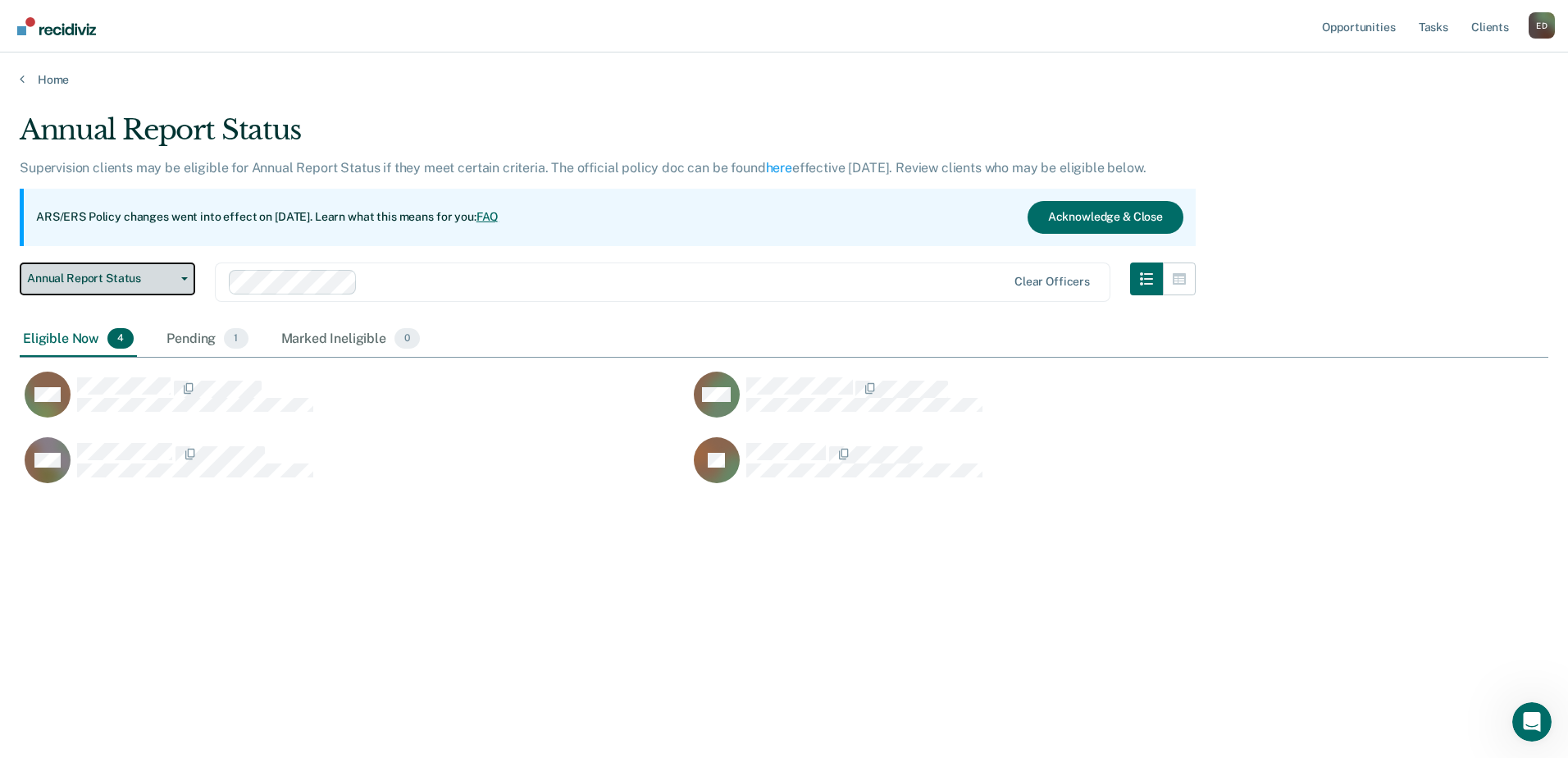
click at [93, 263] on button "Annual Report Status" at bounding box center [107, 278] width 176 height 32
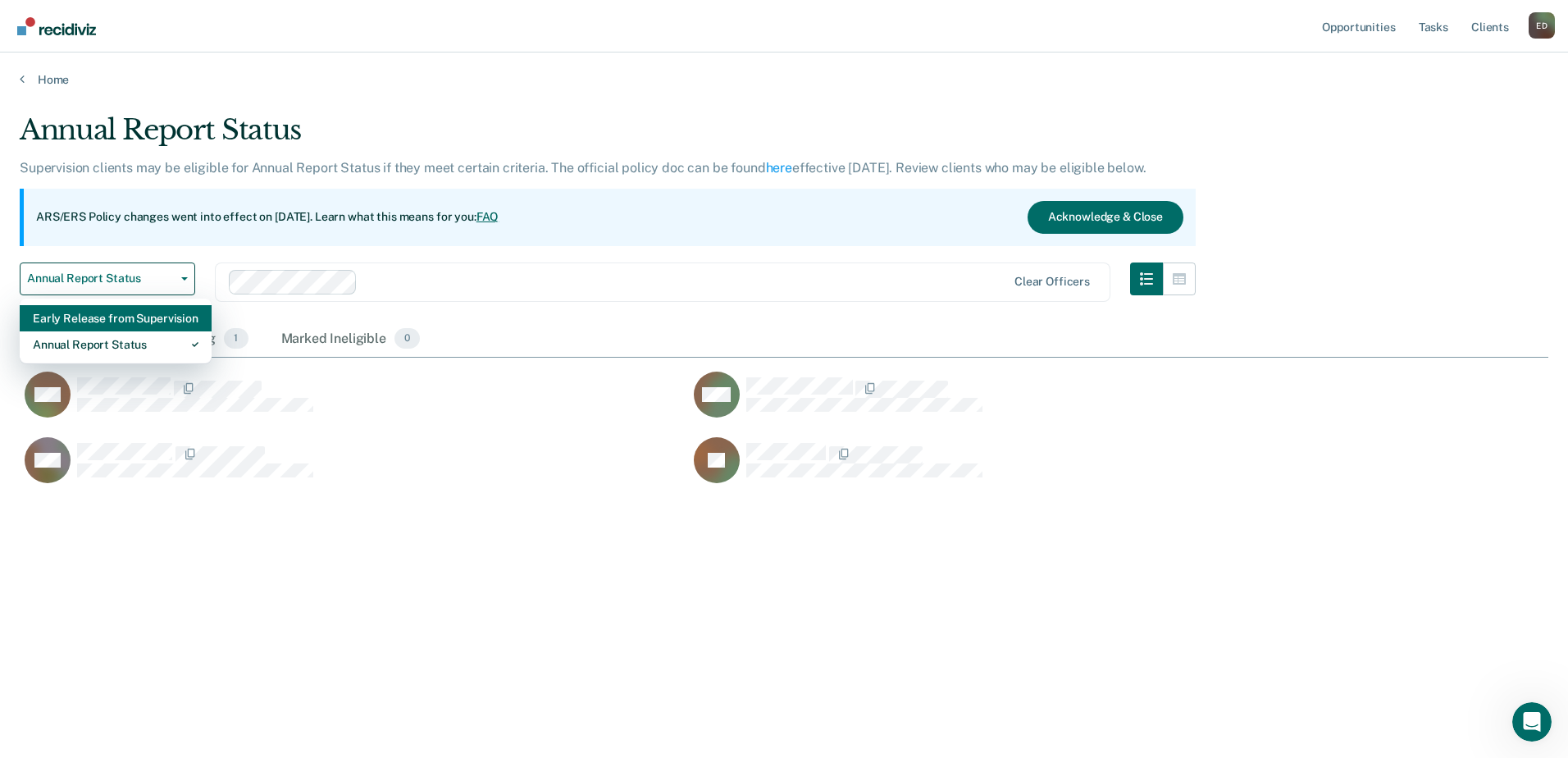
click at [104, 314] on div "Early Release from Supervision" at bounding box center [115, 318] width 166 height 26
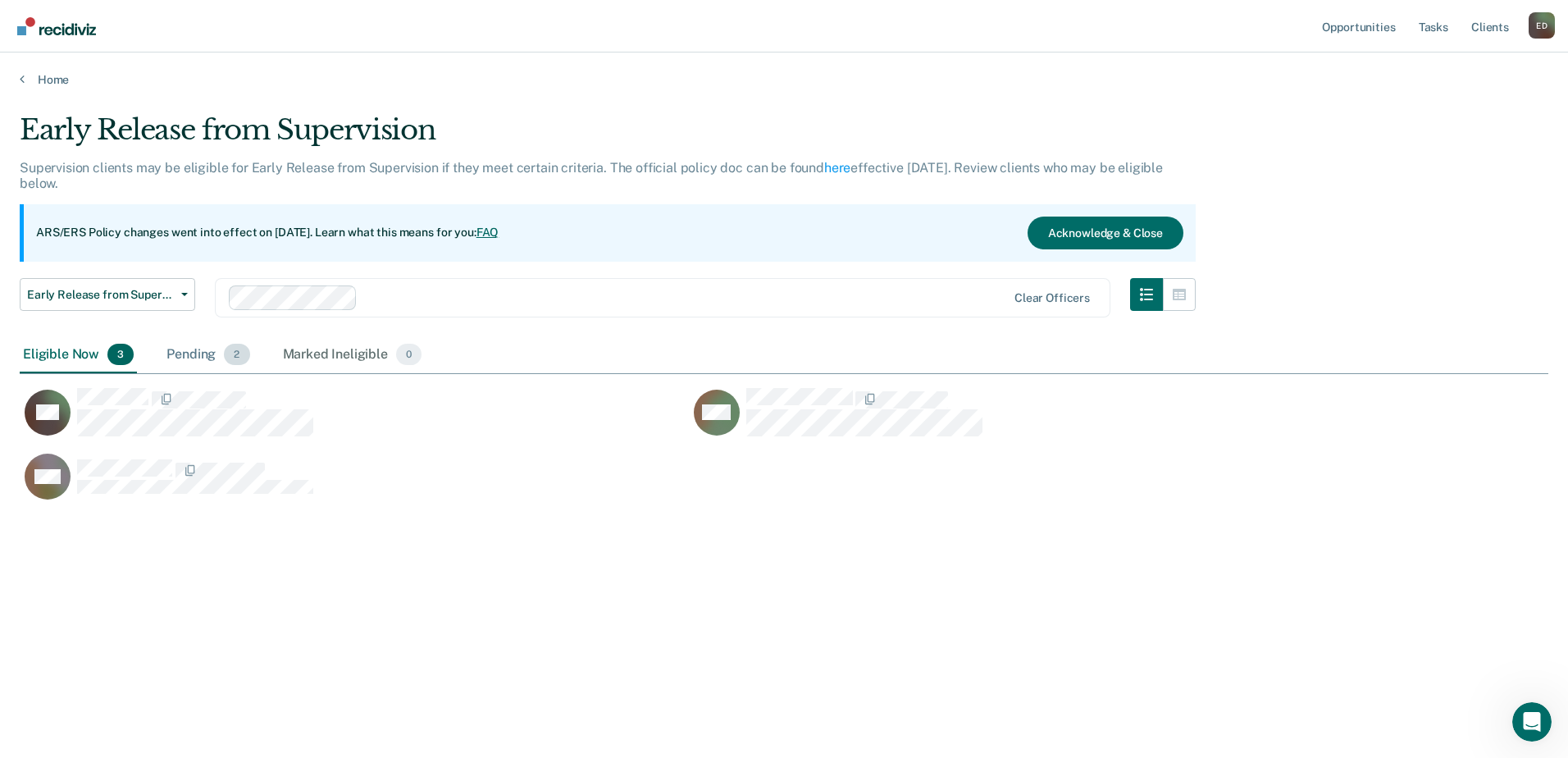
click at [212, 347] on div "Pending 2" at bounding box center [207, 355] width 89 height 36
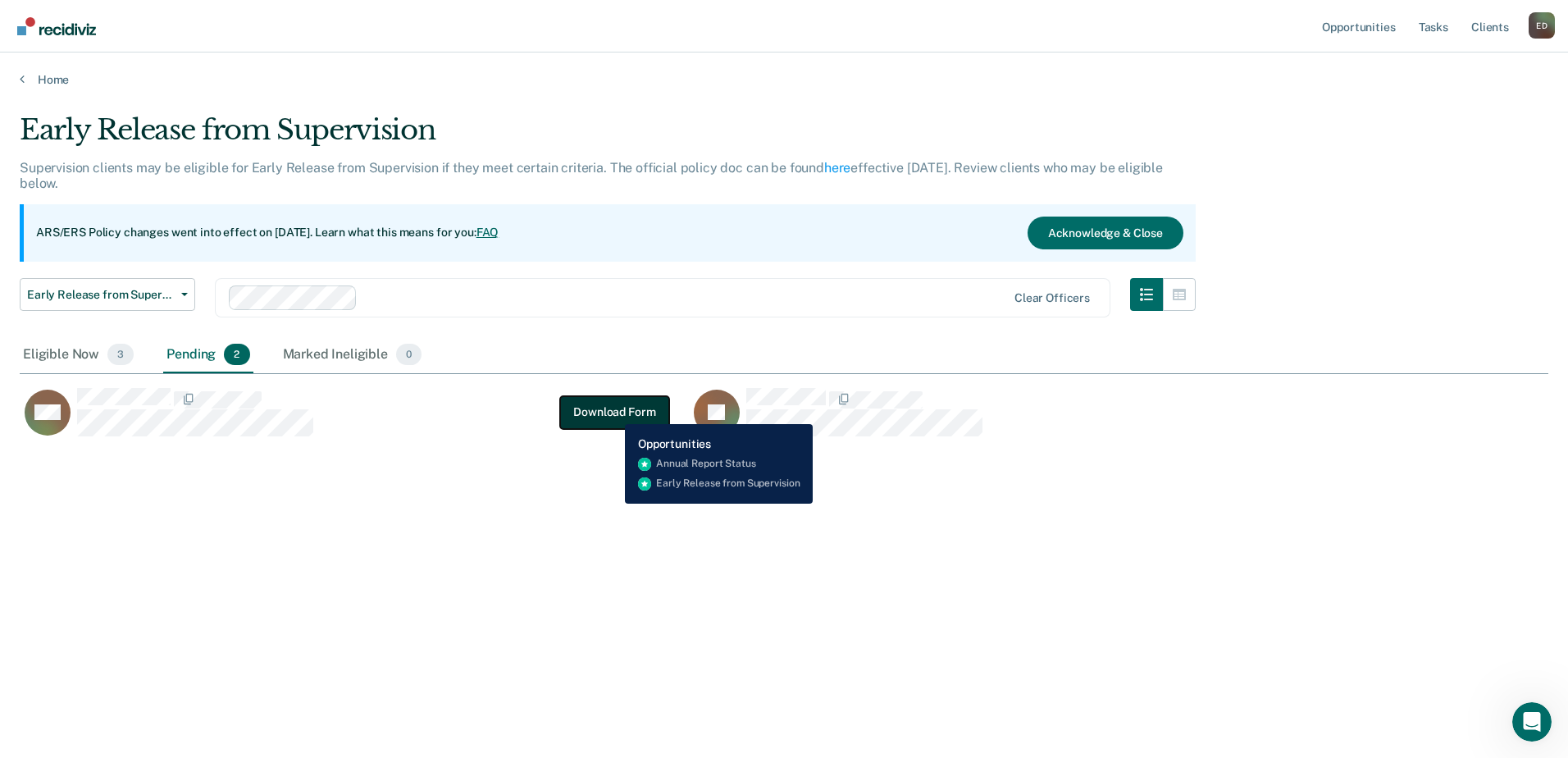
click at [613, 412] on button "Download Form" at bounding box center [614, 411] width 108 height 32
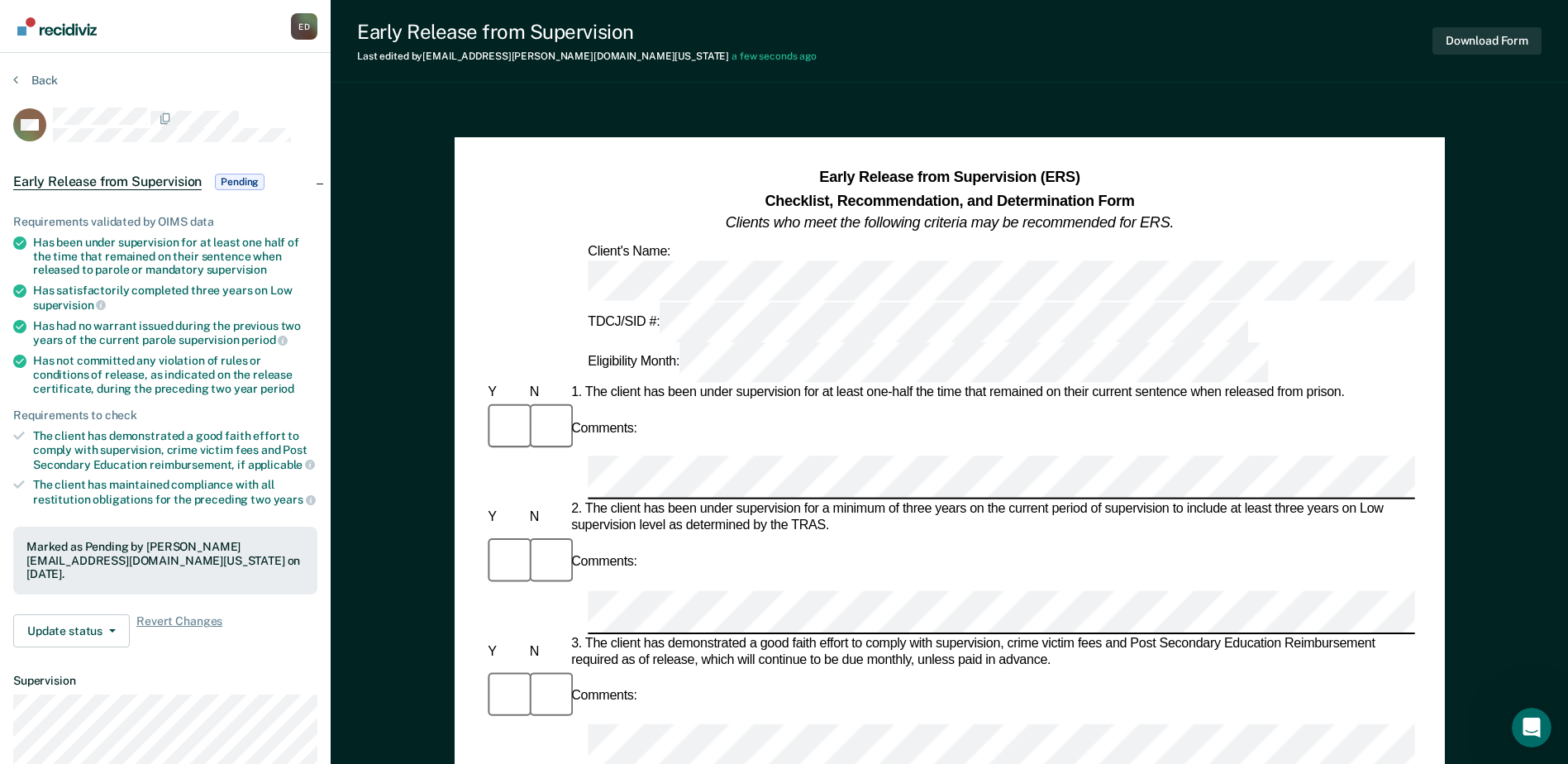
click at [523, 590] on div at bounding box center [949, 612] width 930 height 43
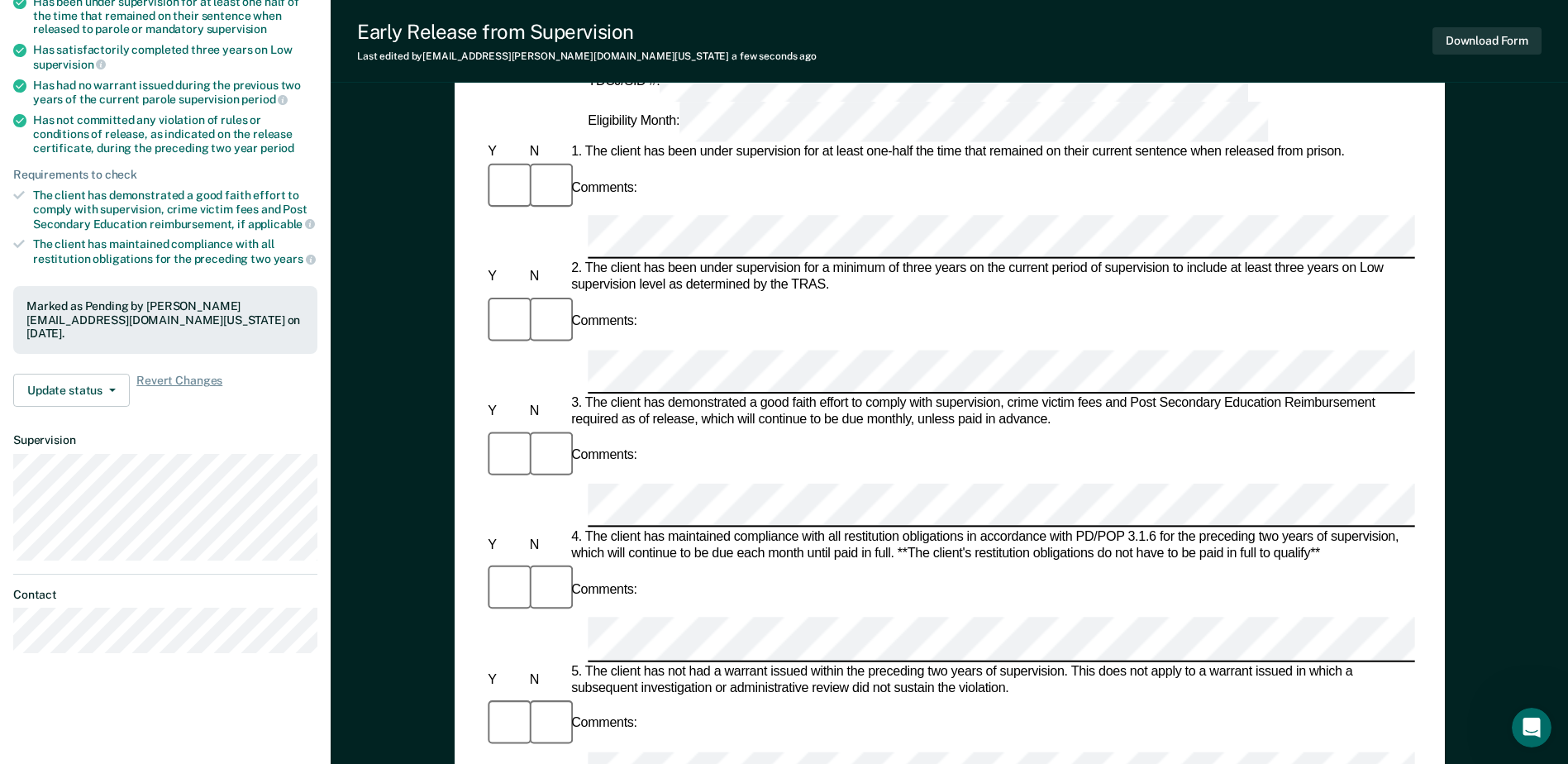
scroll to position [248, 0]
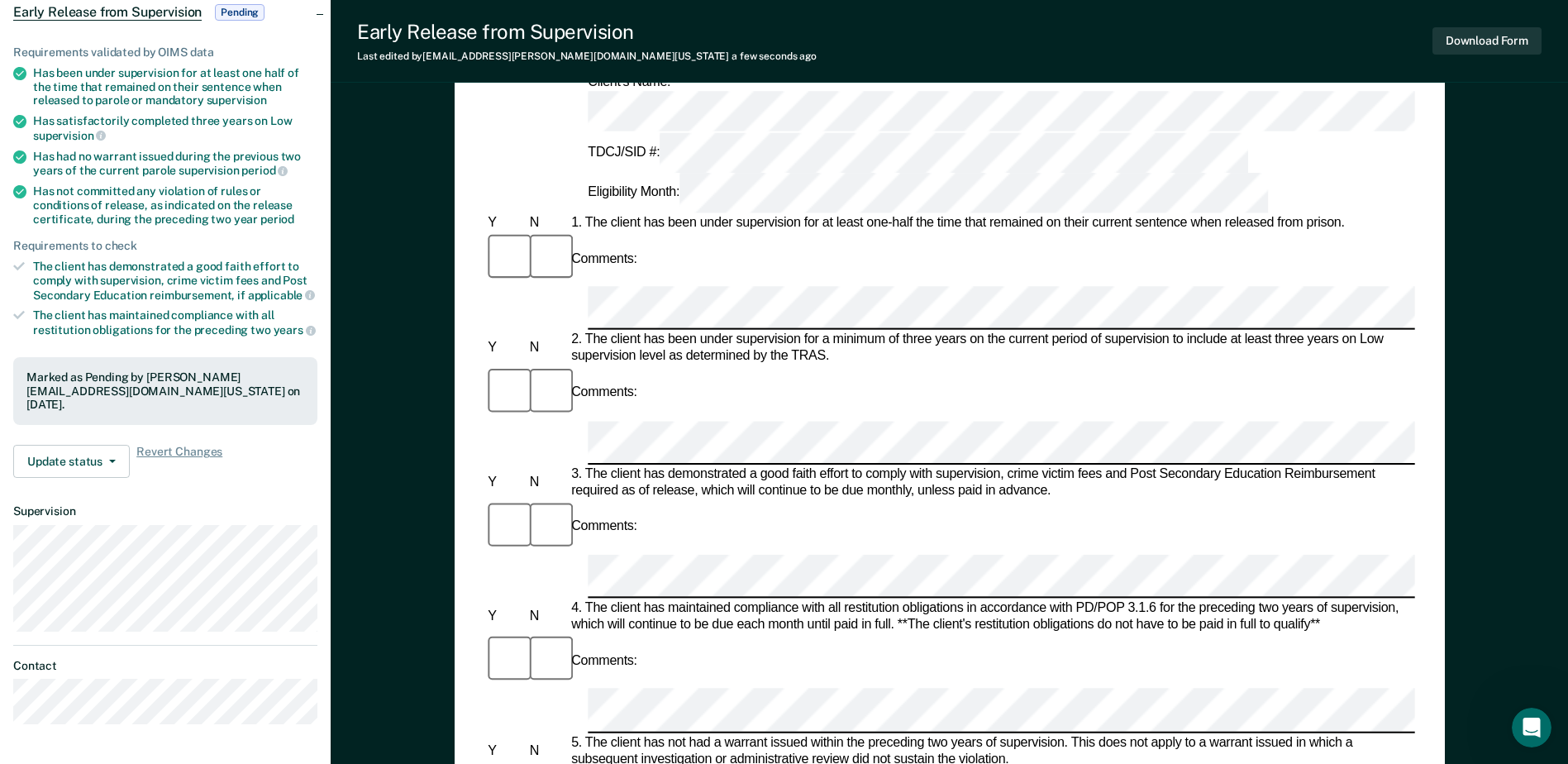
scroll to position [165, 0]
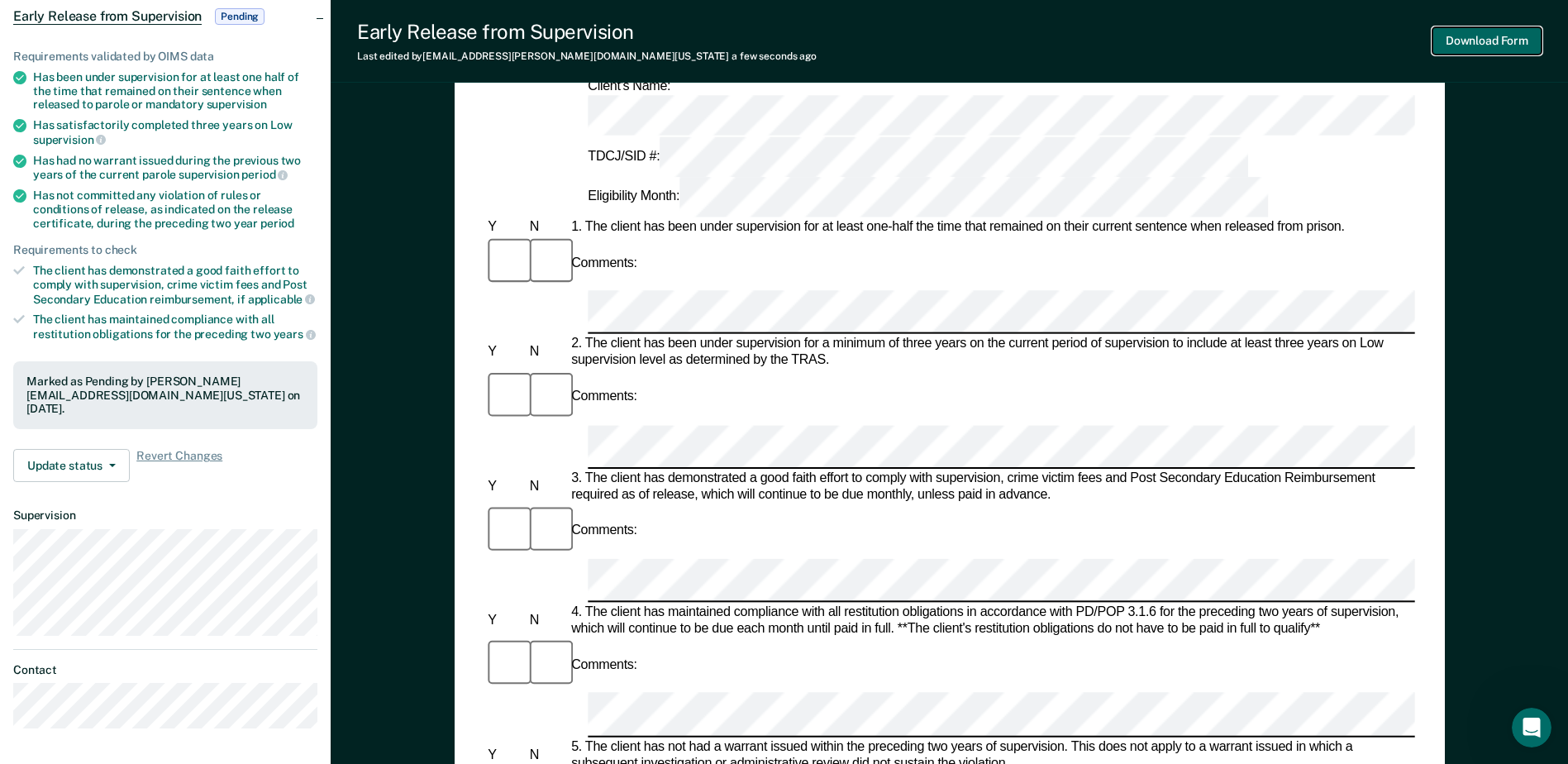
click at [1491, 42] on button "Download Form" at bounding box center [1487, 42] width 109 height 28
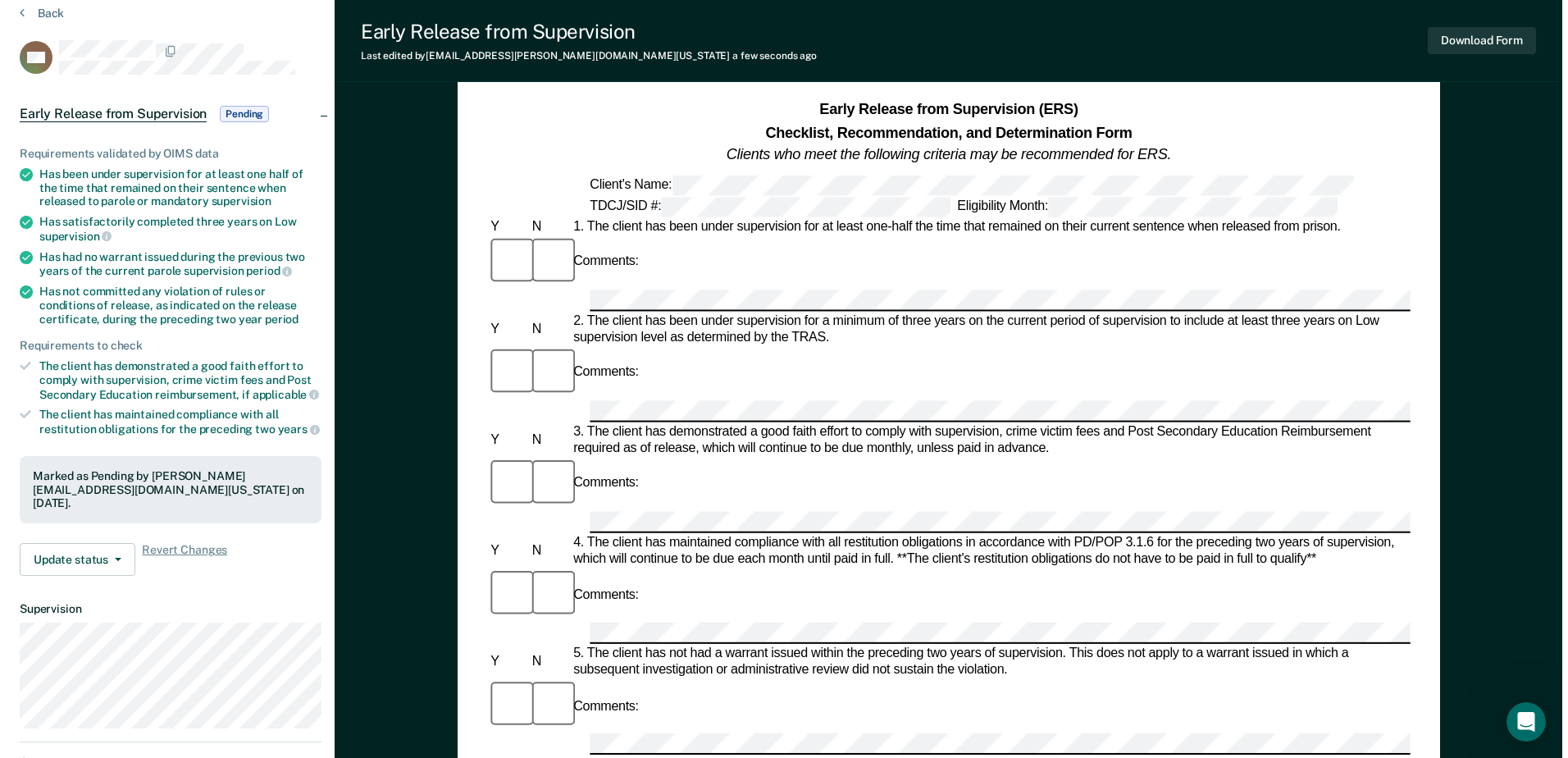
scroll to position [0, 0]
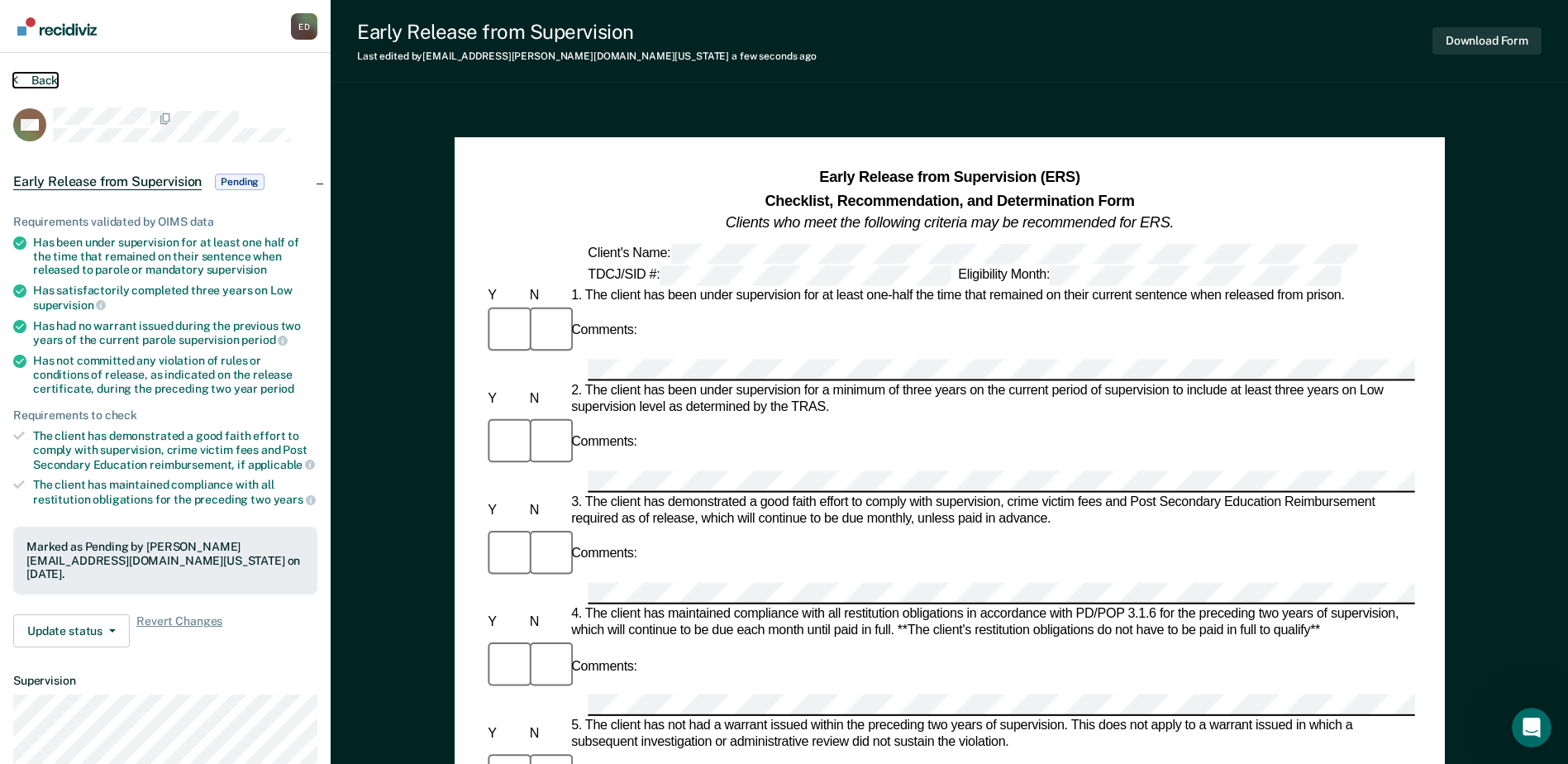
click at [33, 83] on button "Back" at bounding box center [35, 80] width 44 height 15
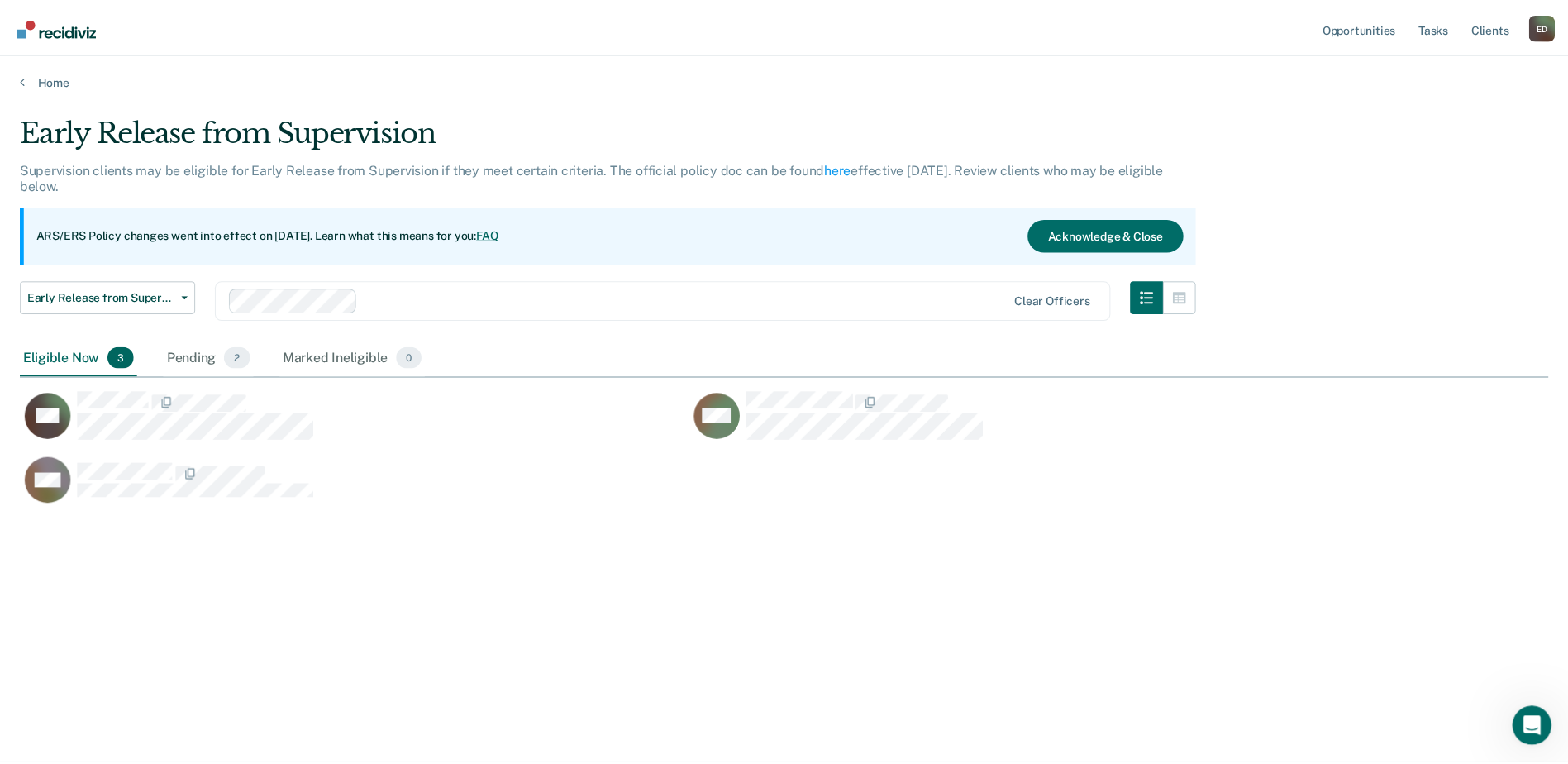
scroll to position [513, 1528]
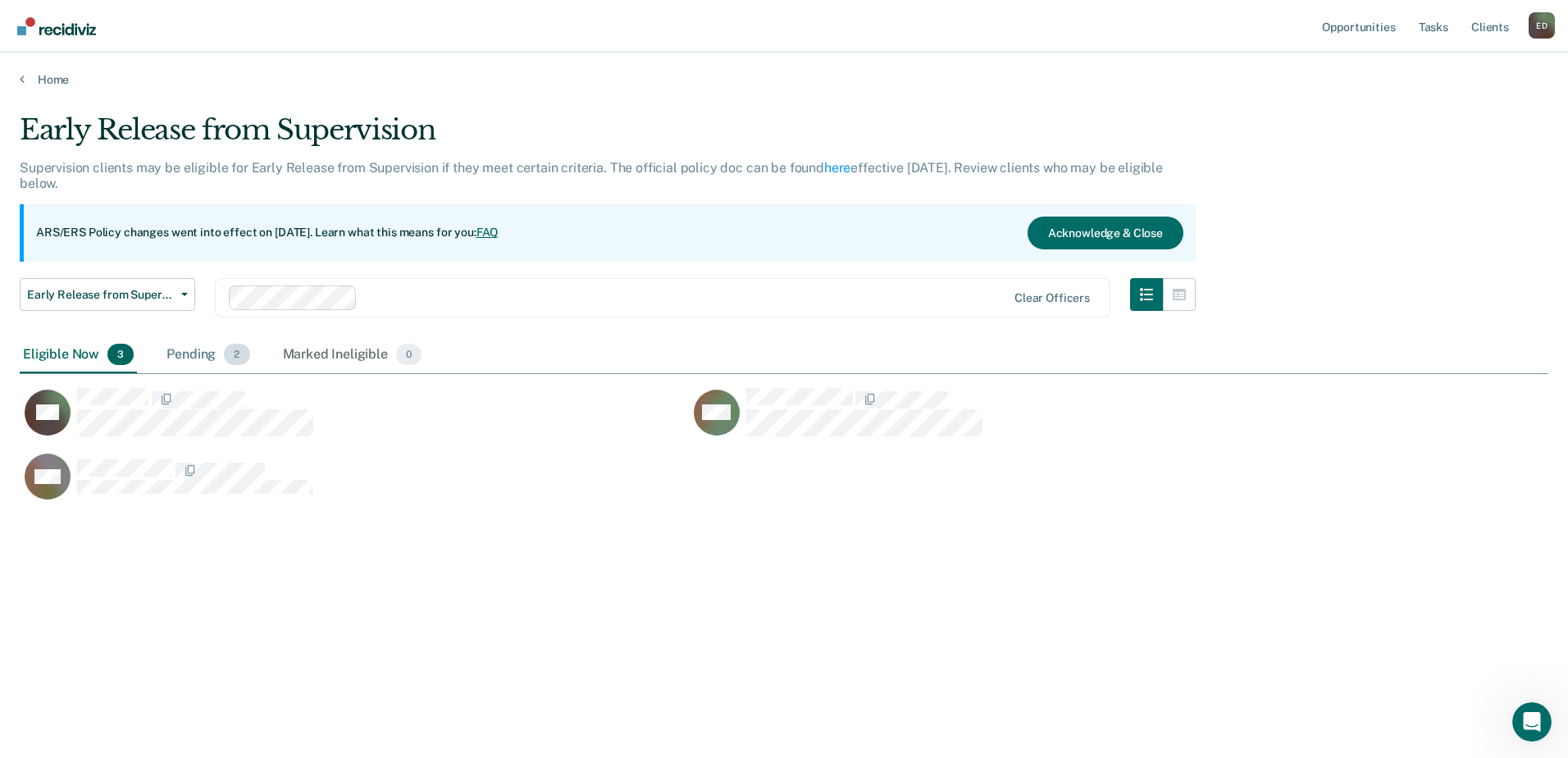
click at [195, 356] on div "Pending 2" at bounding box center [207, 355] width 89 height 36
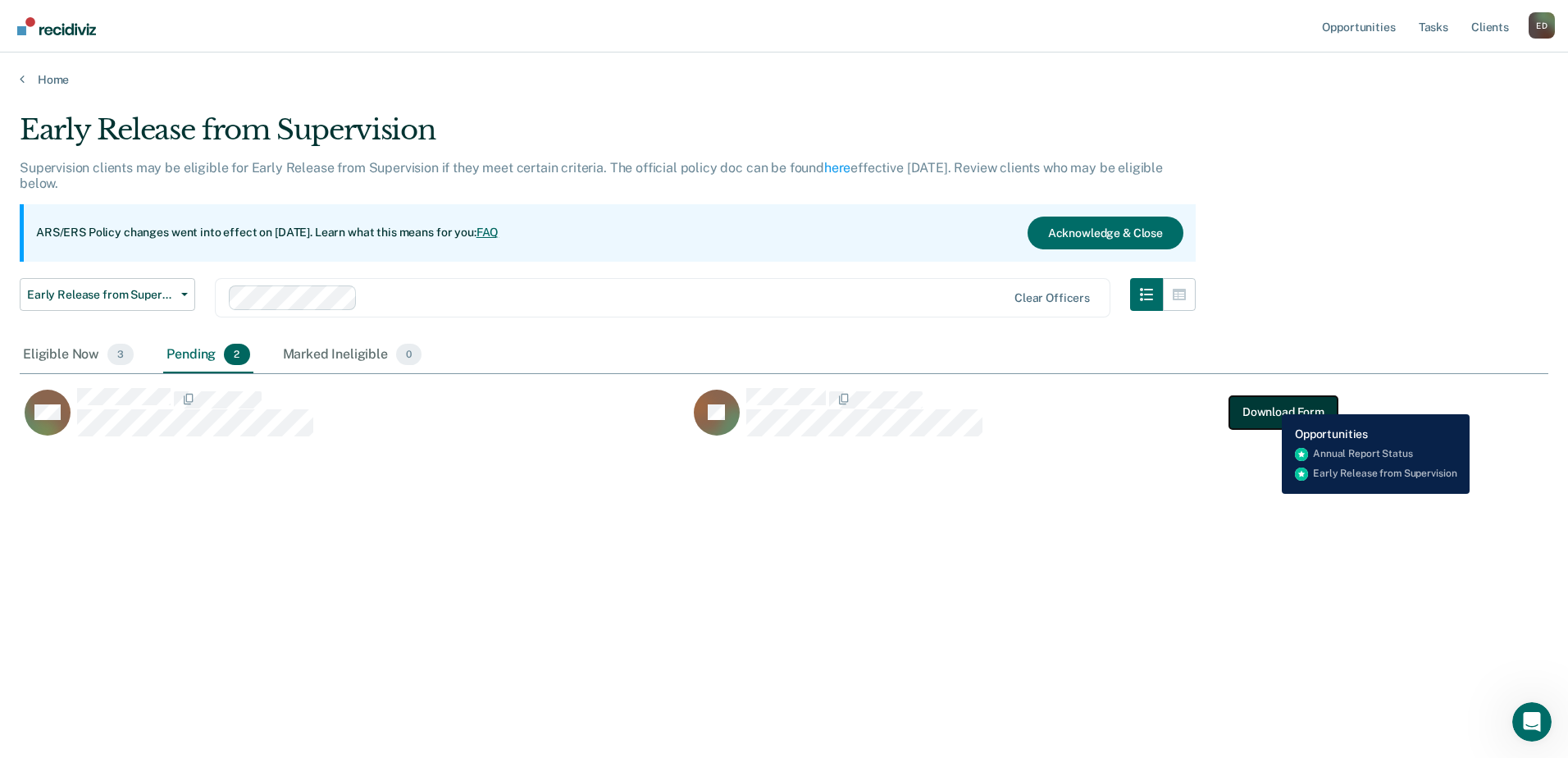
click at [1269, 402] on button "Download Form" at bounding box center [1283, 411] width 108 height 32
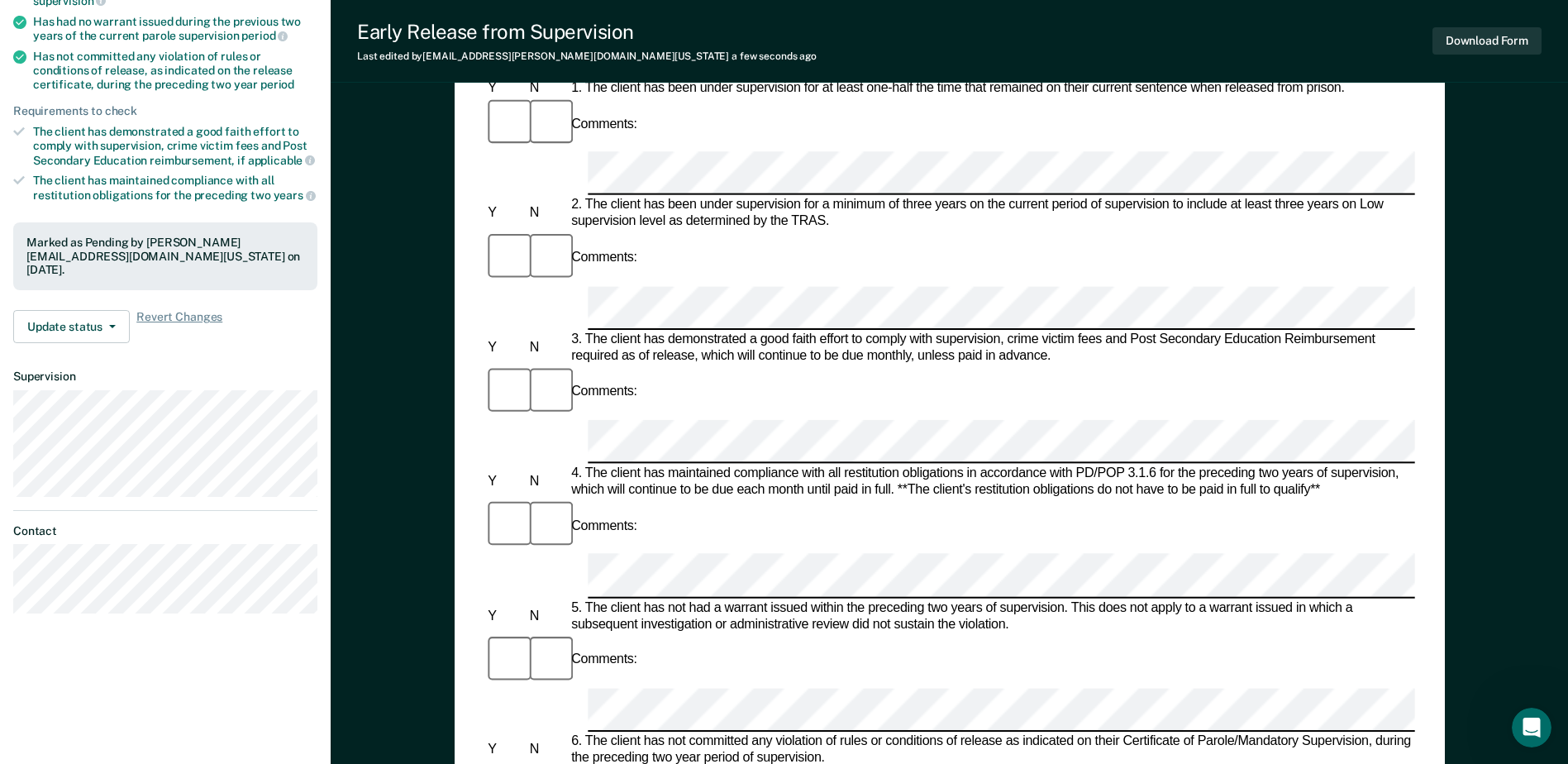
scroll to position [330, 0]
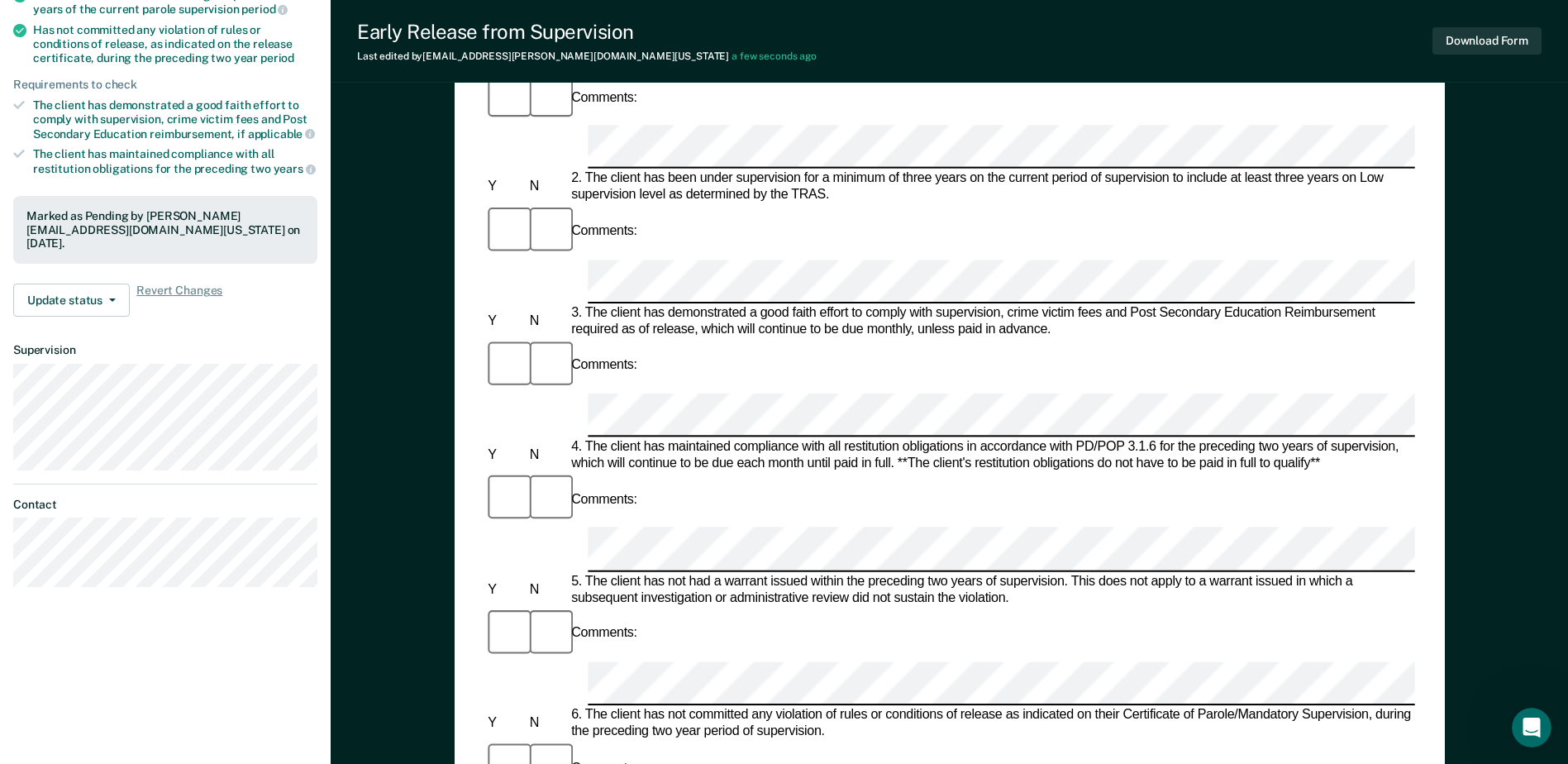
click at [455, 495] on div "Early Release from Supervision (ERS) Checklist, Recommendation, and Determinati…" at bounding box center [950, 448] width 991 height 1299
click at [1509, 33] on button "Download Form" at bounding box center [1487, 42] width 109 height 28
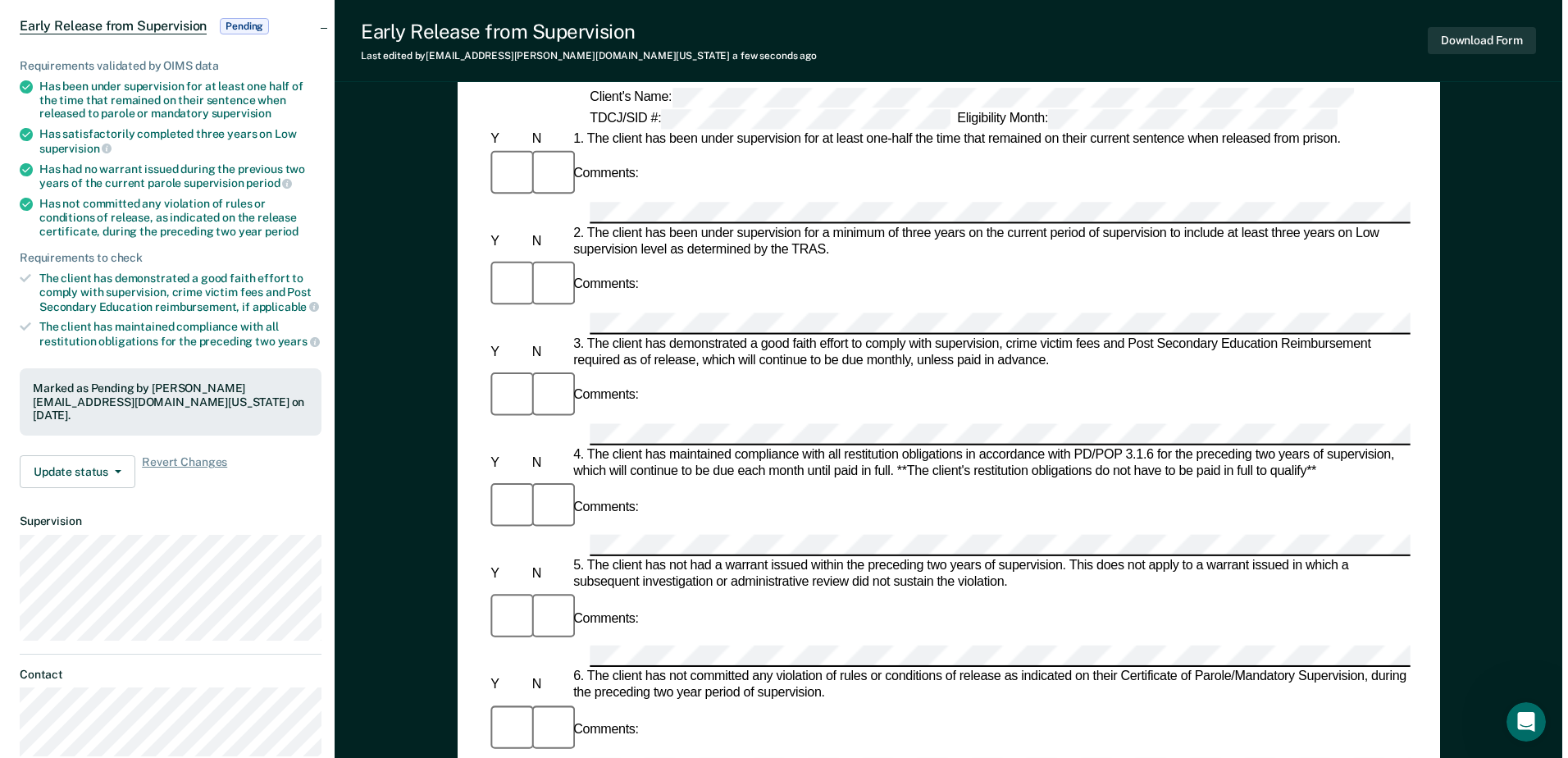
scroll to position [0, 0]
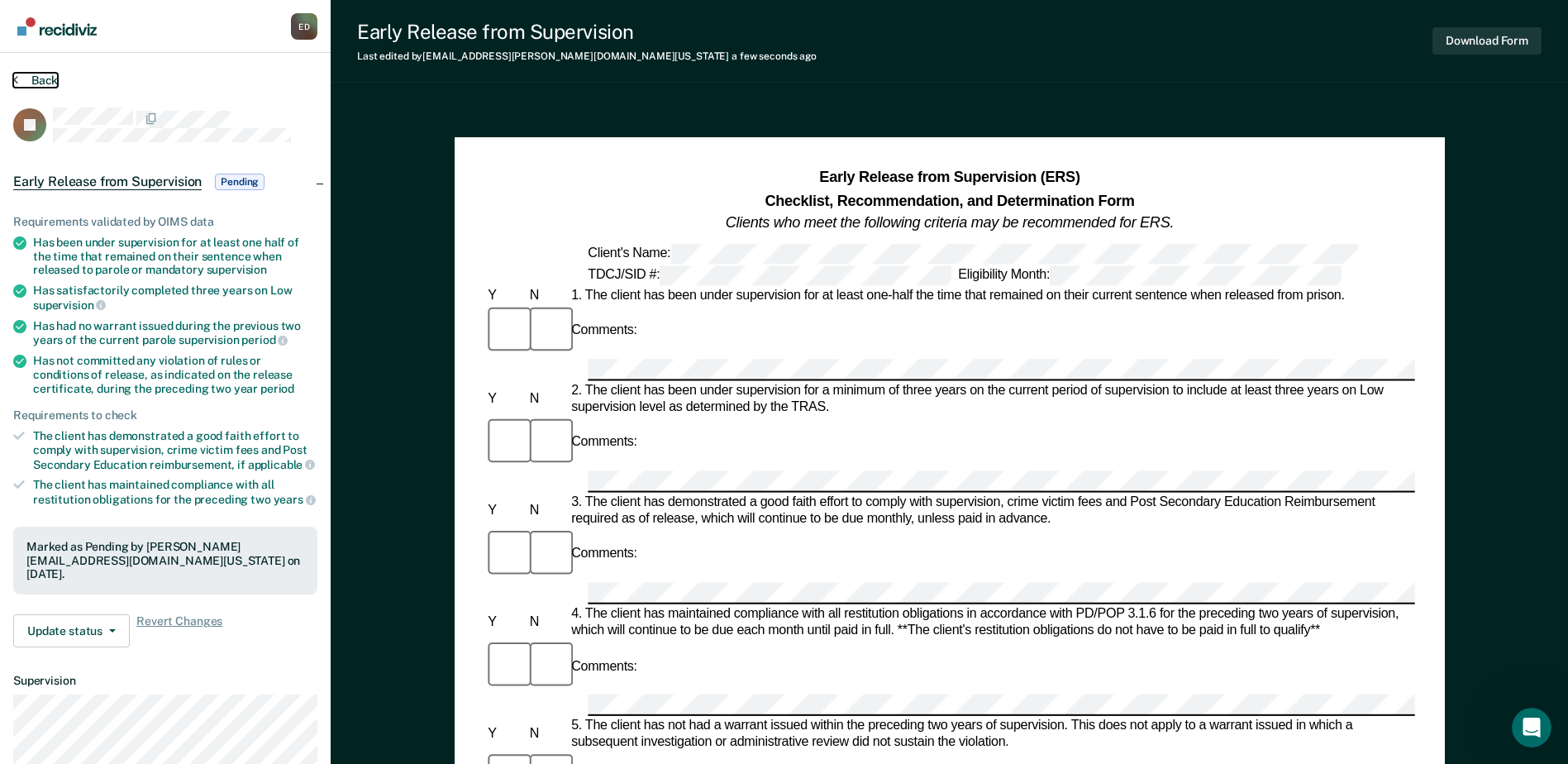
click at [37, 79] on button "Back" at bounding box center [35, 80] width 44 height 15
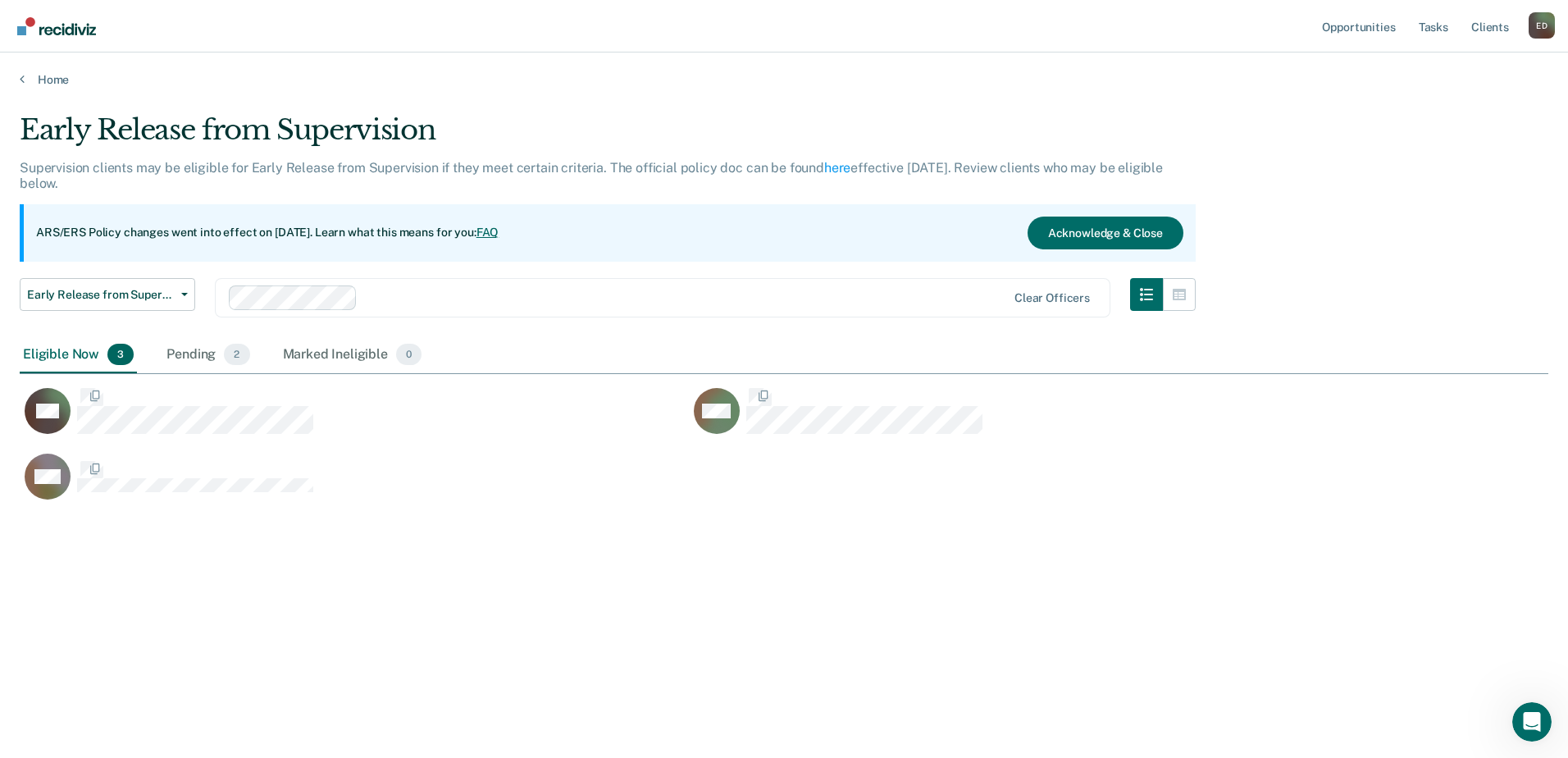
scroll to position [509, 1516]
click at [1547, 24] on div "E D" at bounding box center [1541, 25] width 26 height 26
click at [1441, 108] on link "Log Out" at bounding box center [1475, 108] width 132 height 14
